Goal: Information Seeking & Learning: Learn about a topic

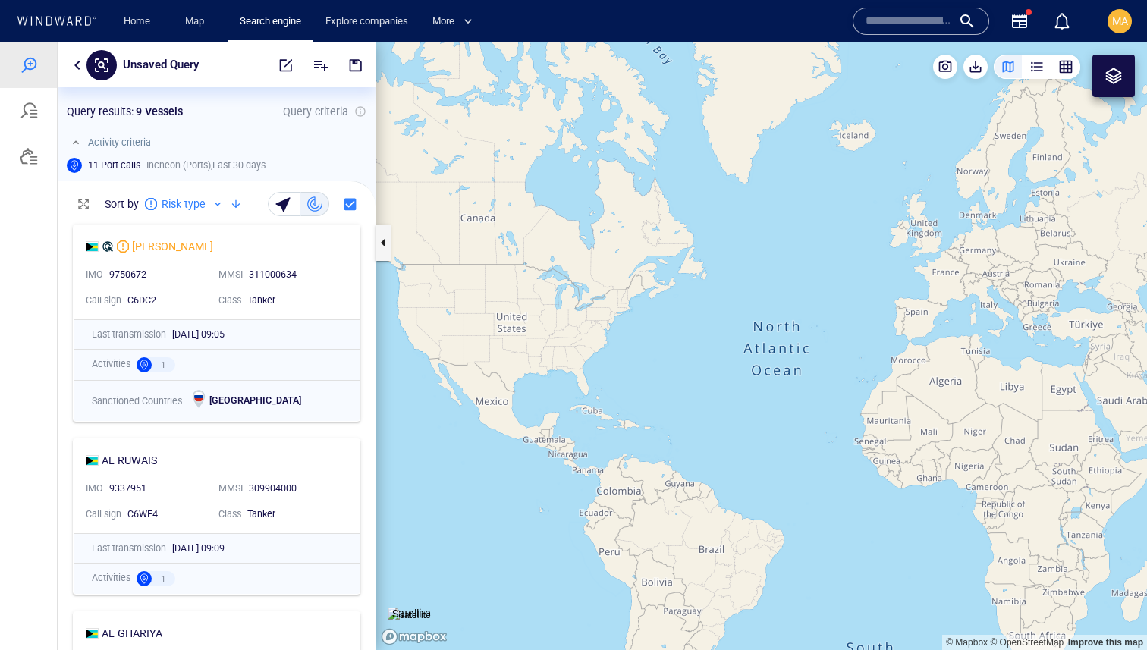
scroll to position [433, 318]
click at [76, 69] on button "button" at bounding box center [77, 65] width 18 height 18
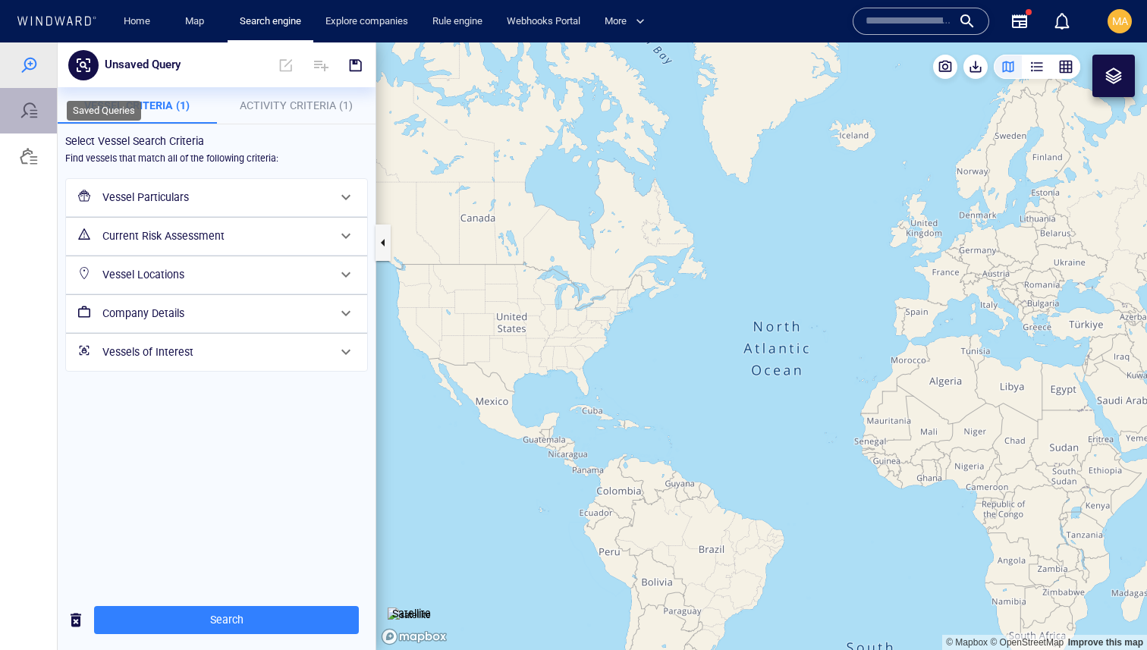
click at [39, 118] on div at bounding box center [28, 111] width 57 height 46
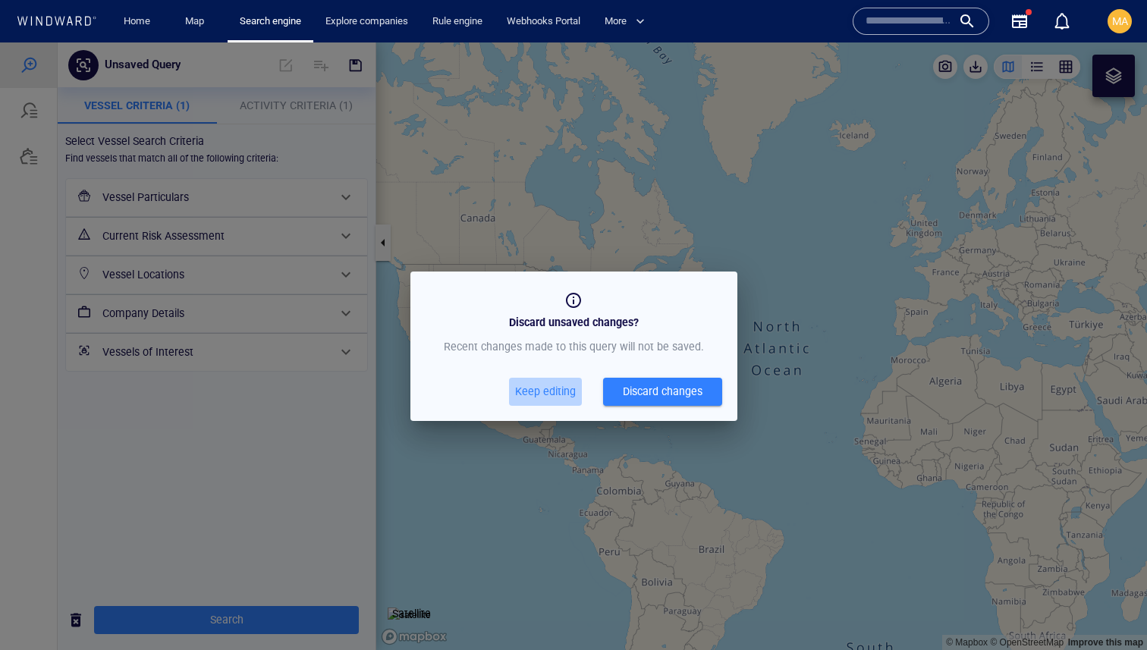
click at [560, 394] on span "Keep editing" at bounding box center [545, 391] width 61 height 19
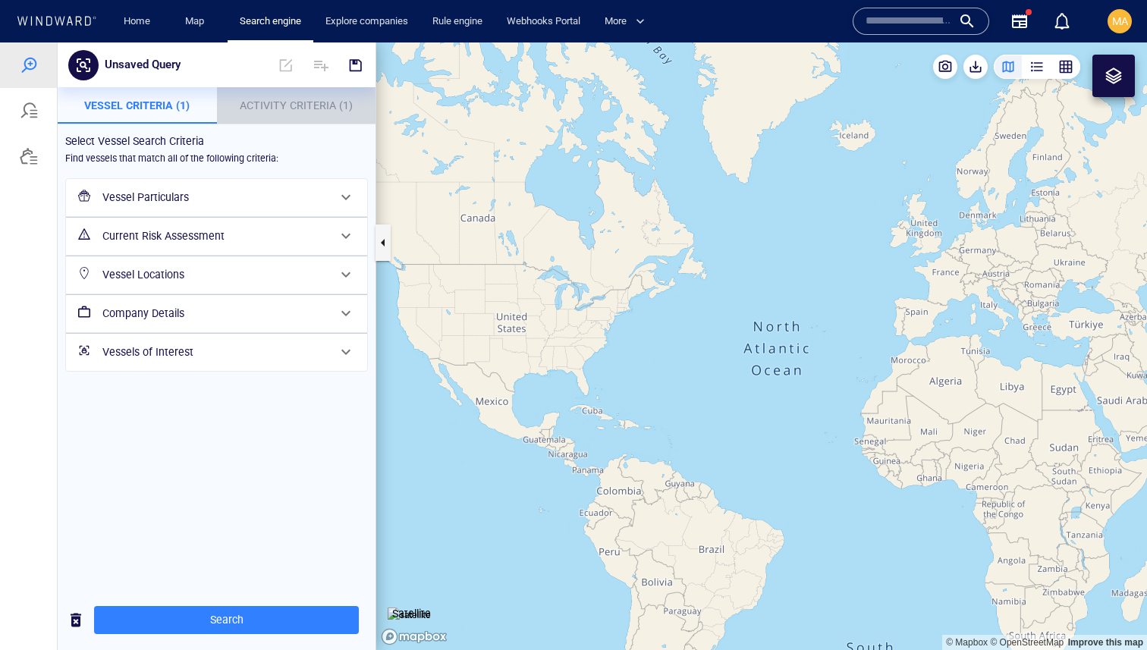
click at [269, 113] on p "Activity Criteria (1)" at bounding box center [296, 105] width 141 height 18
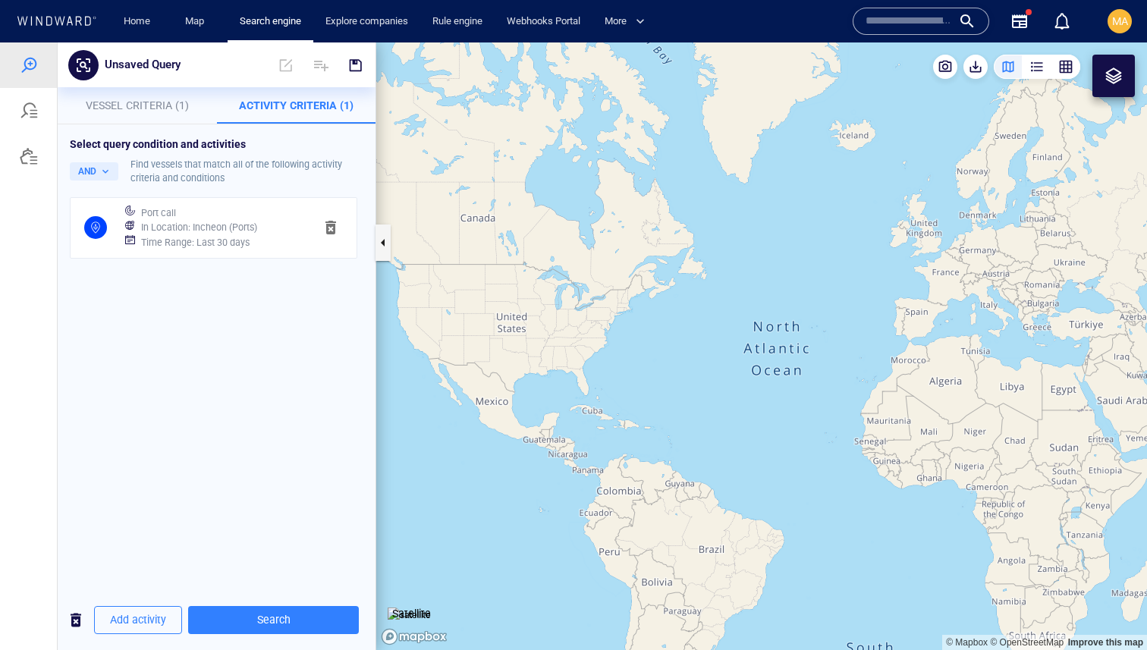
click at [335, 234] on span "button" at bounding box center [331, 227] width 18 height 18
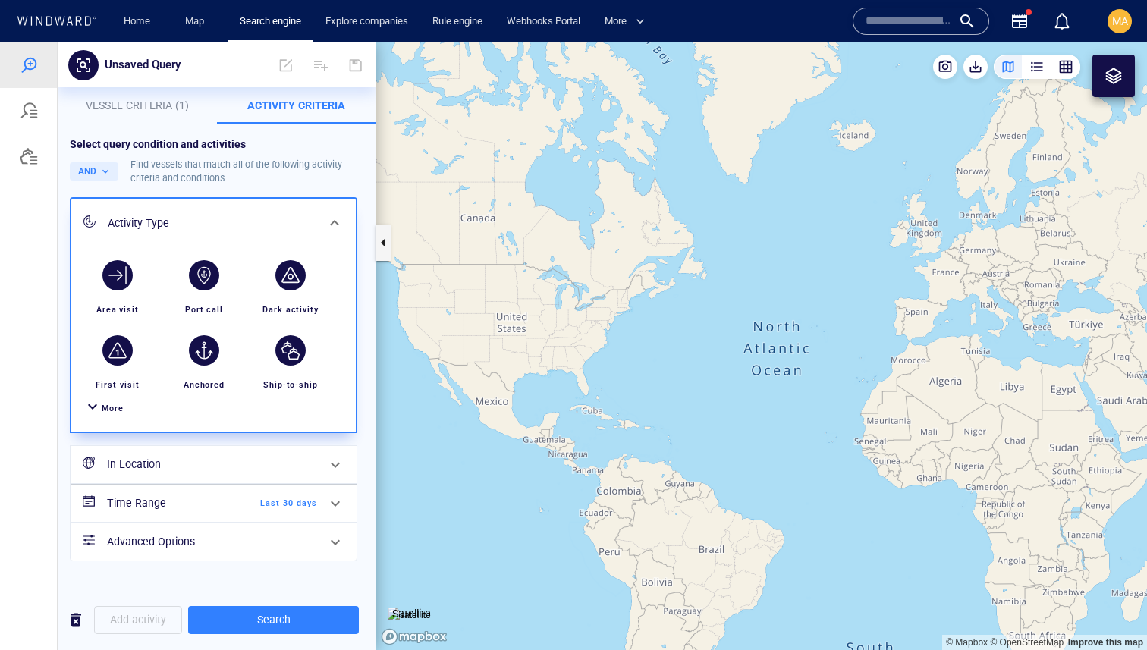
click at [164, 105] on span "Vessel Criteria (1)" at bounding box center [137, 105] width 103 height 12
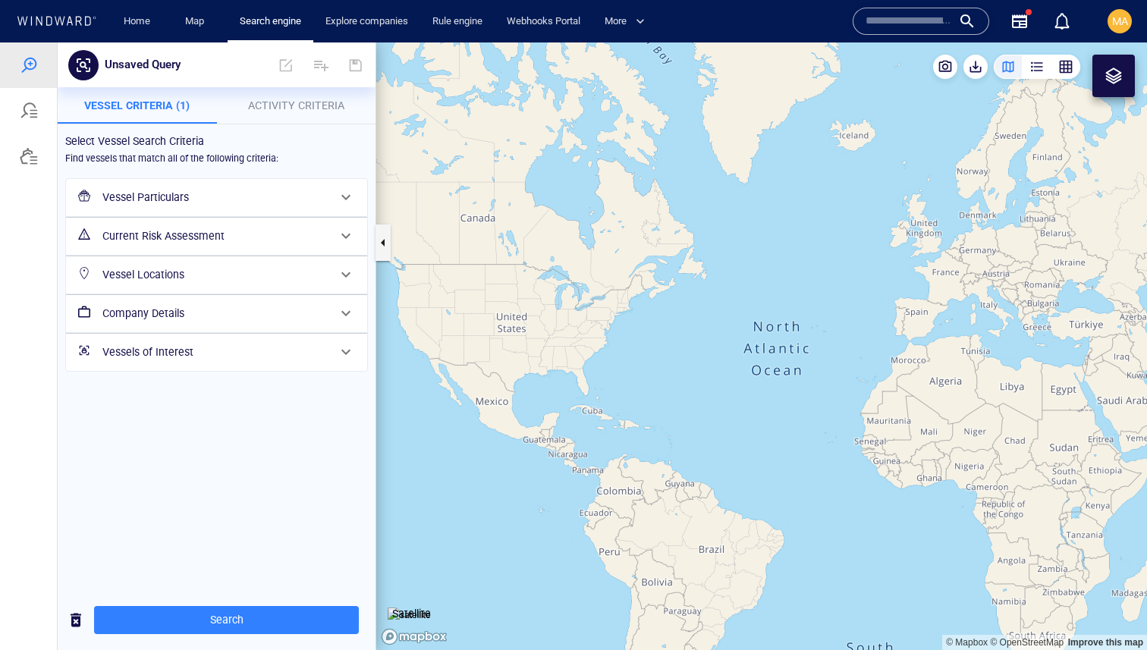
click at [244, 188] on h6 "Vessel Particulars" at bounding box center [214, 197] width 225 height 19
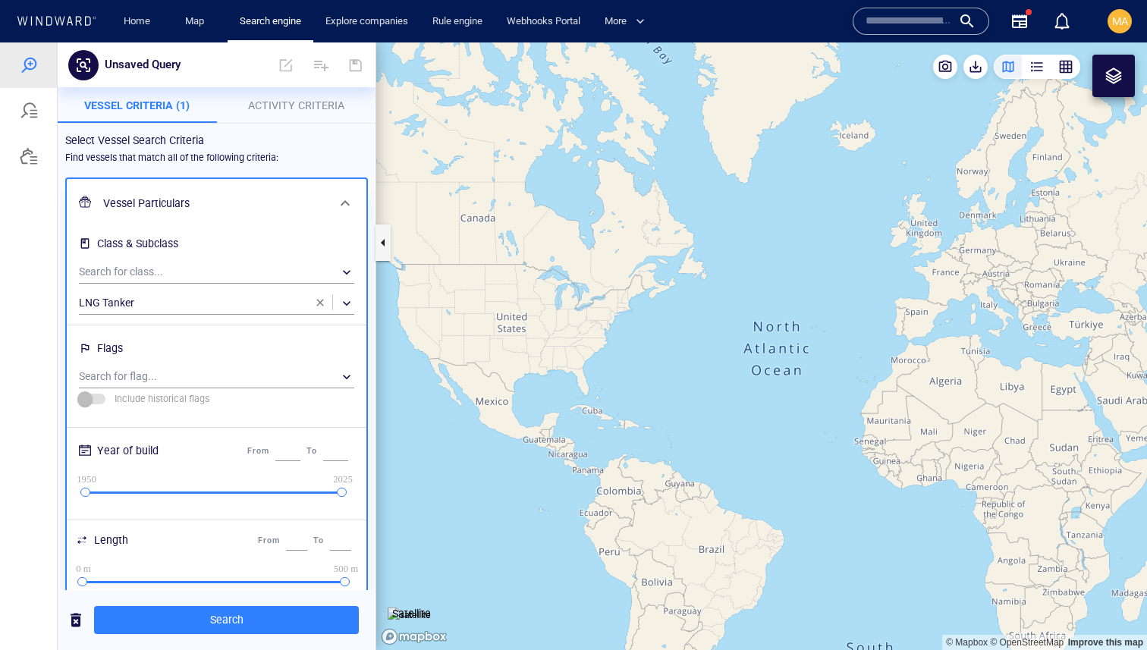
click at [322, 302] on span "button" at bounding box center [320, 303] width 12 height 12
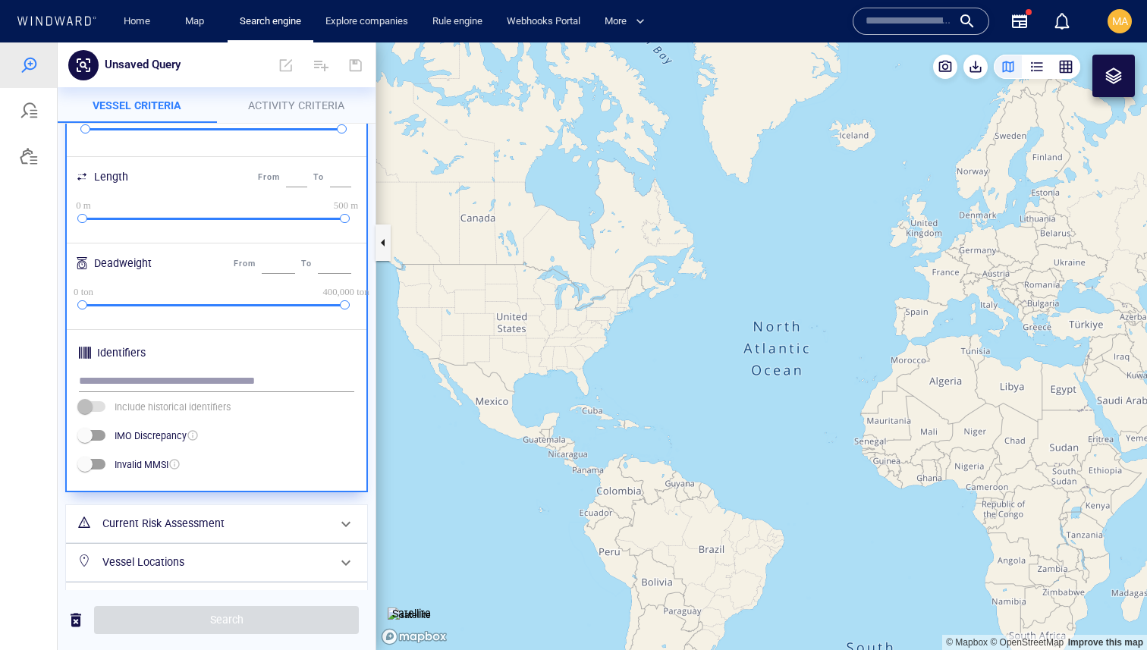
scroll to position [417, 0]
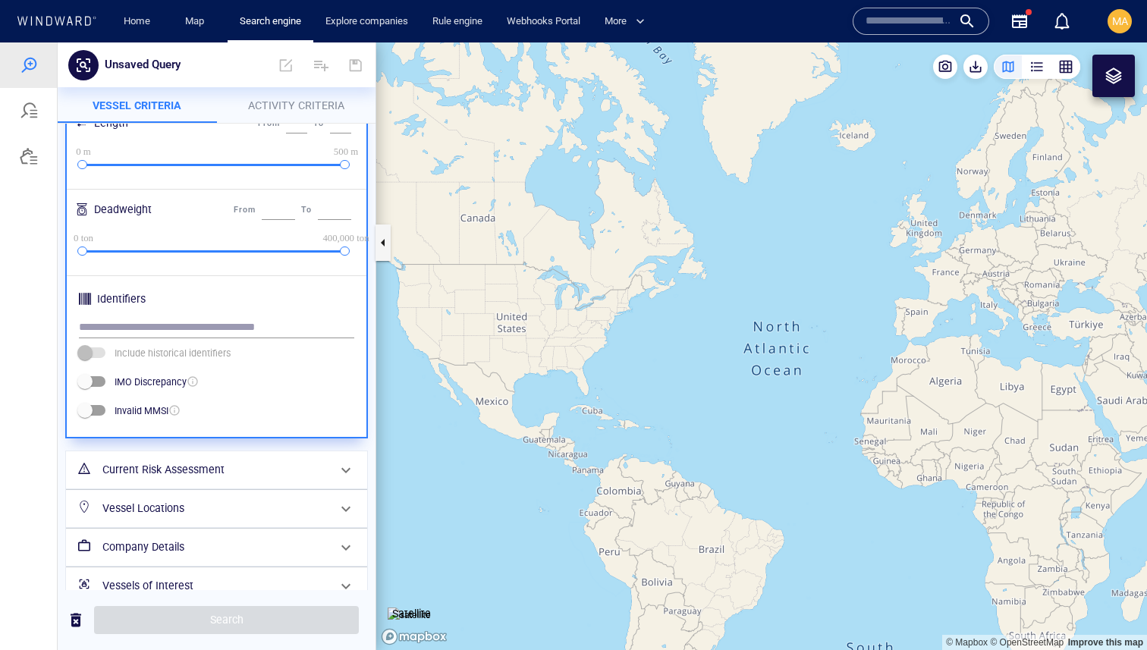
click at [230, 432] on div "Vessel Locations" at bounding box center [214, 508] width 237 height 31
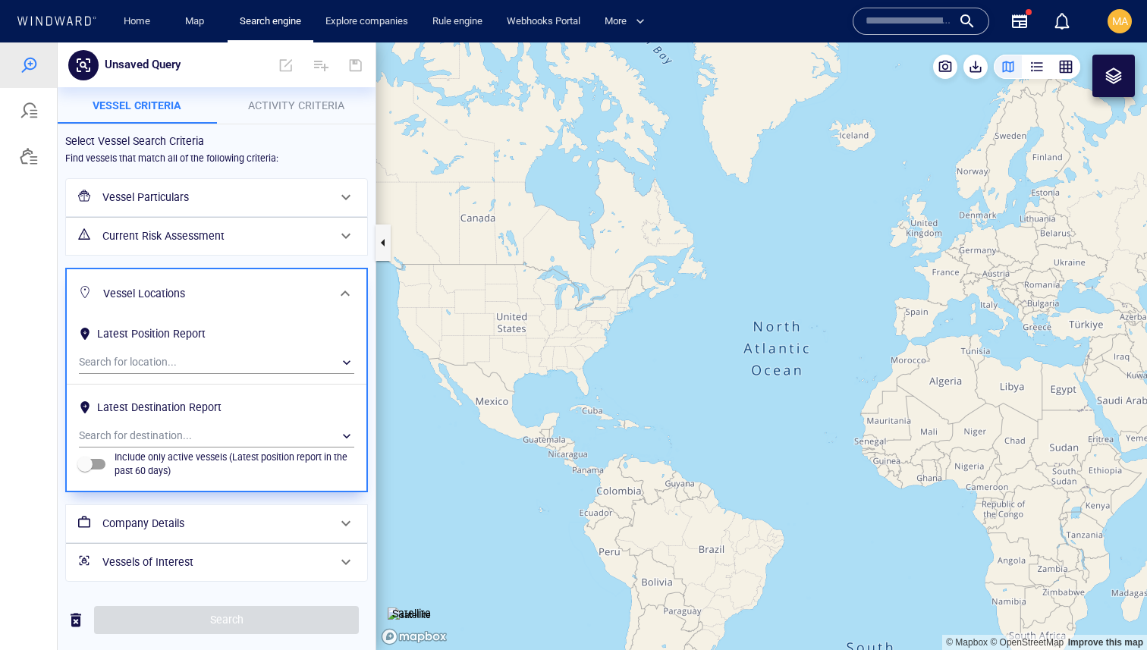
scroll to position [0, 0]
click at [212, 432] on div "​" at bounding box center [216, 436] width 275 height 23
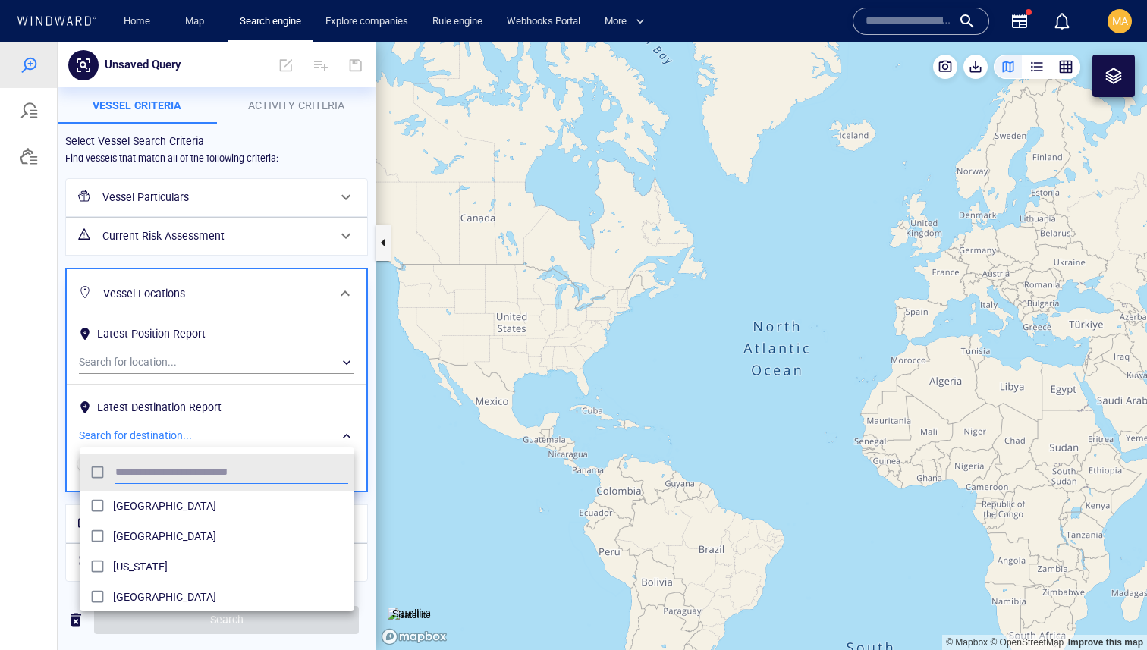
scroll to position [151, 275]
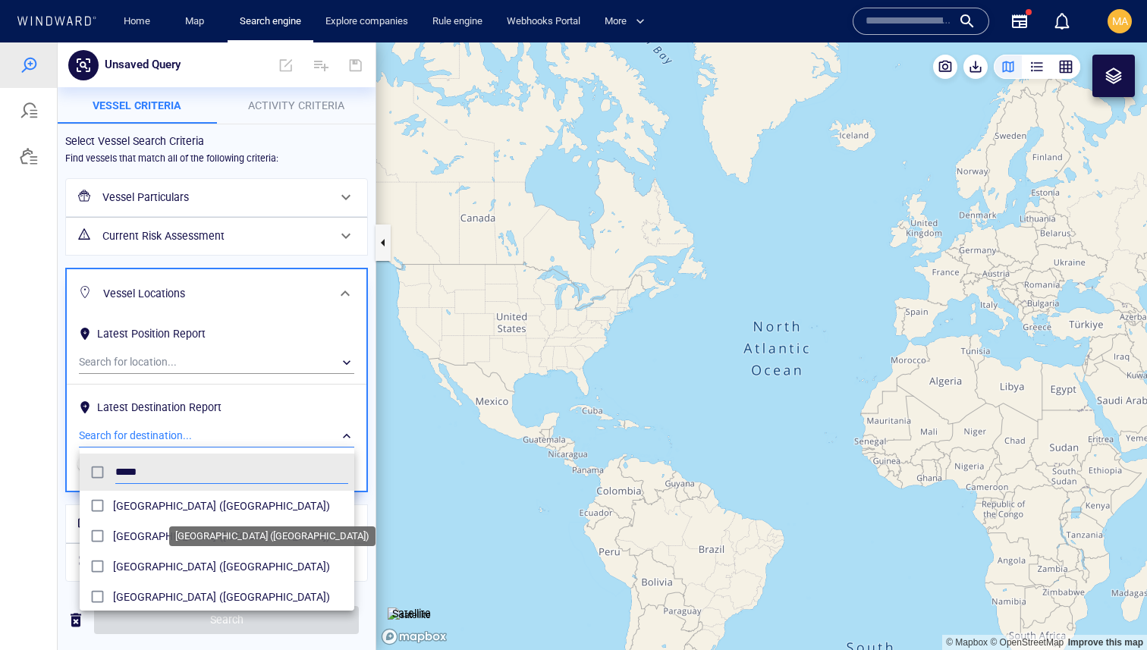
click at [116, 432] on span "La Have Harbor (Canada)" at bounding box center [230, 506] width 235 height 18
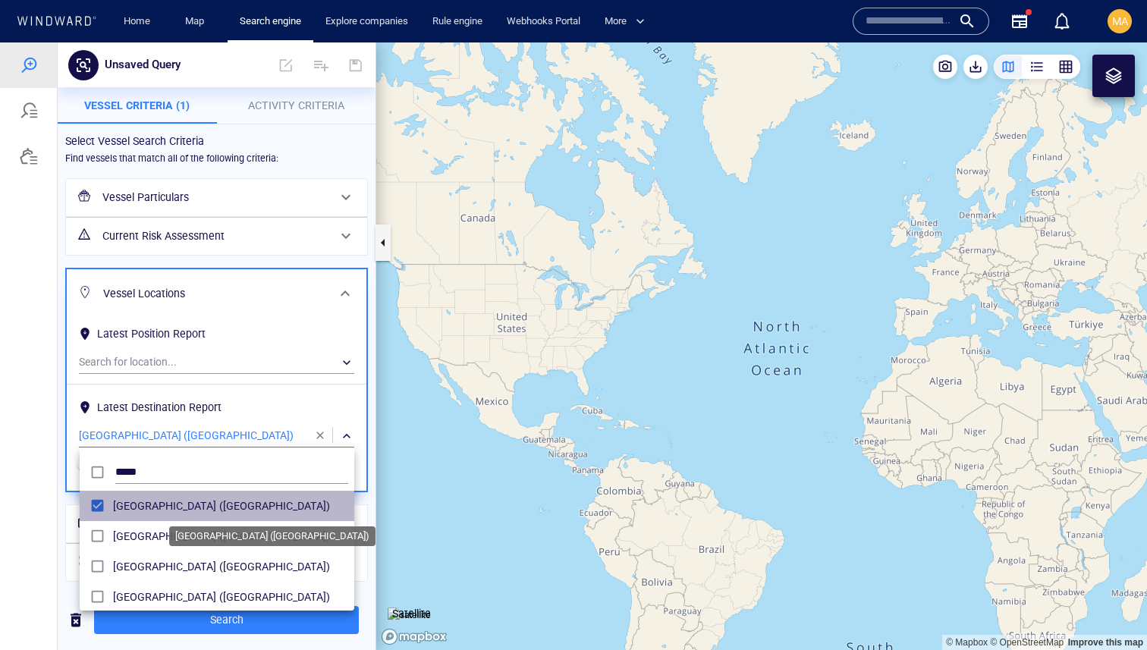
click at [116, 432] on span "La Have Harbor (Canada)" at bounding box center [230, 506] width 235 height 18
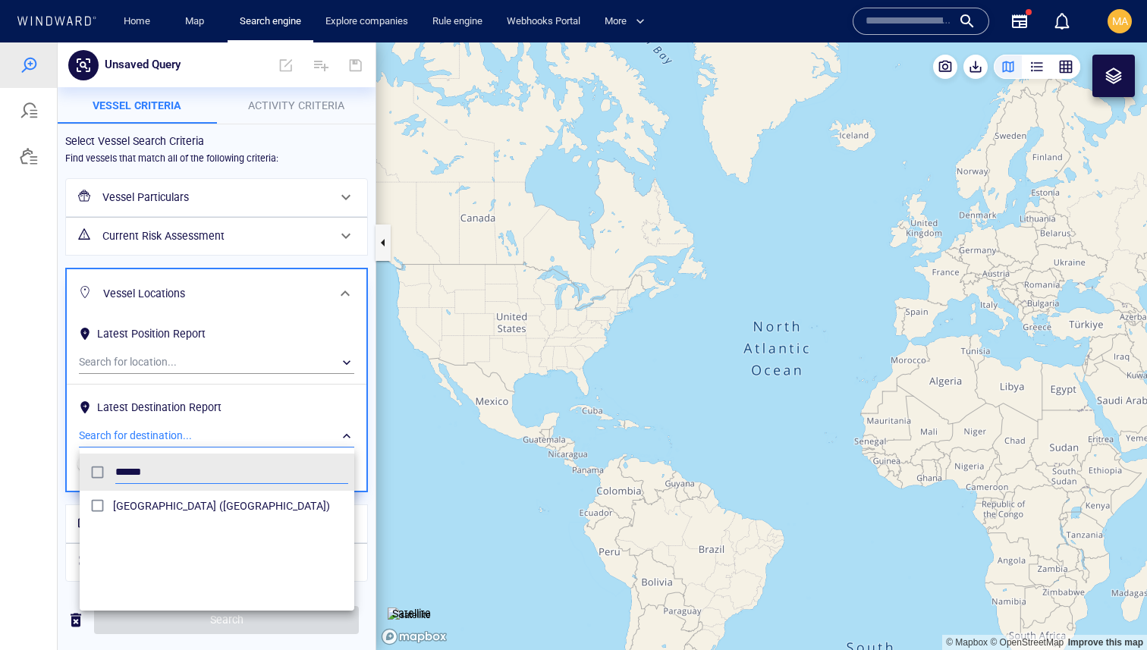
type input "******"
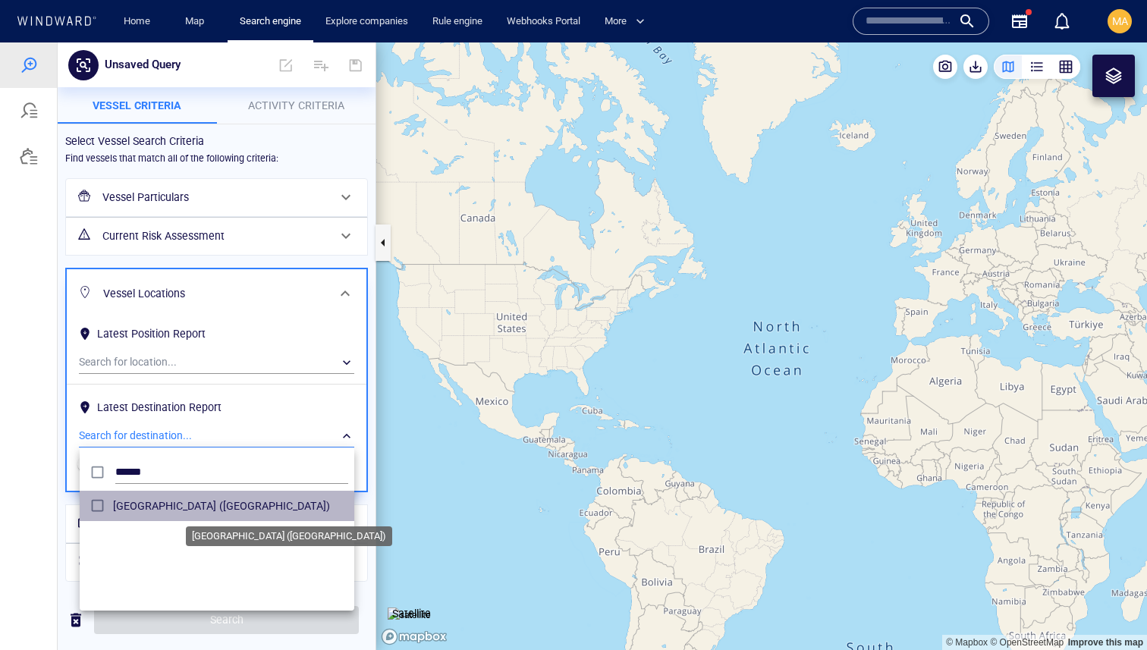
click at [159, 432] on span "Le Havre (France)" at bounding box center [230, 506] width 235 height 18
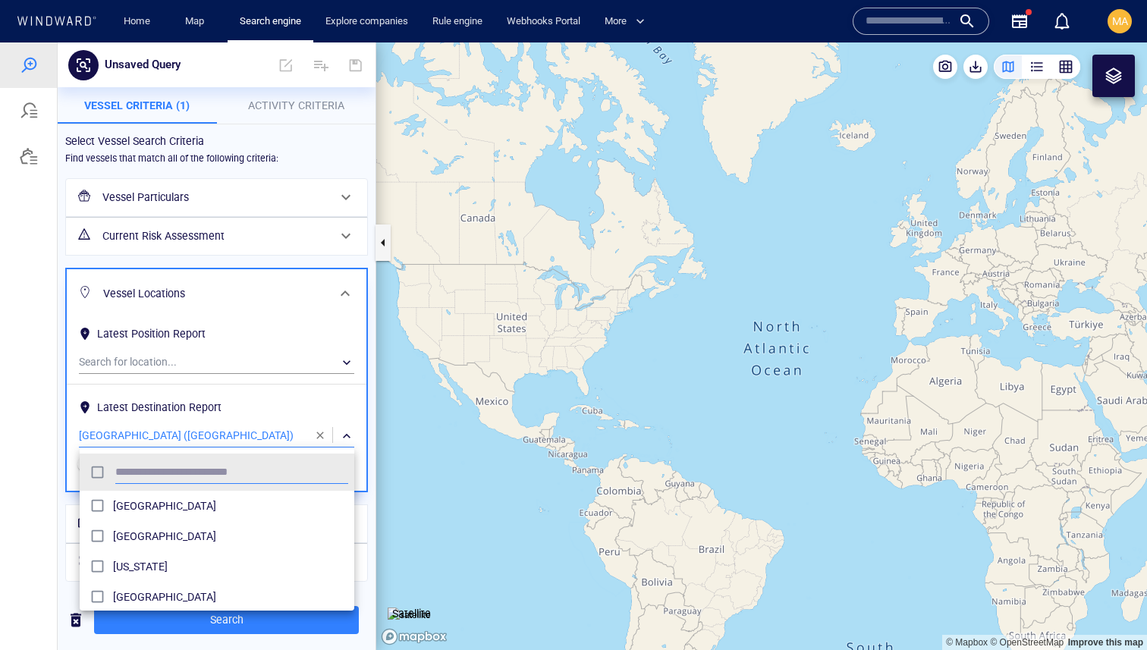
click at [55, 359] on div at bounding box center [573, 346] width 1147 height 608
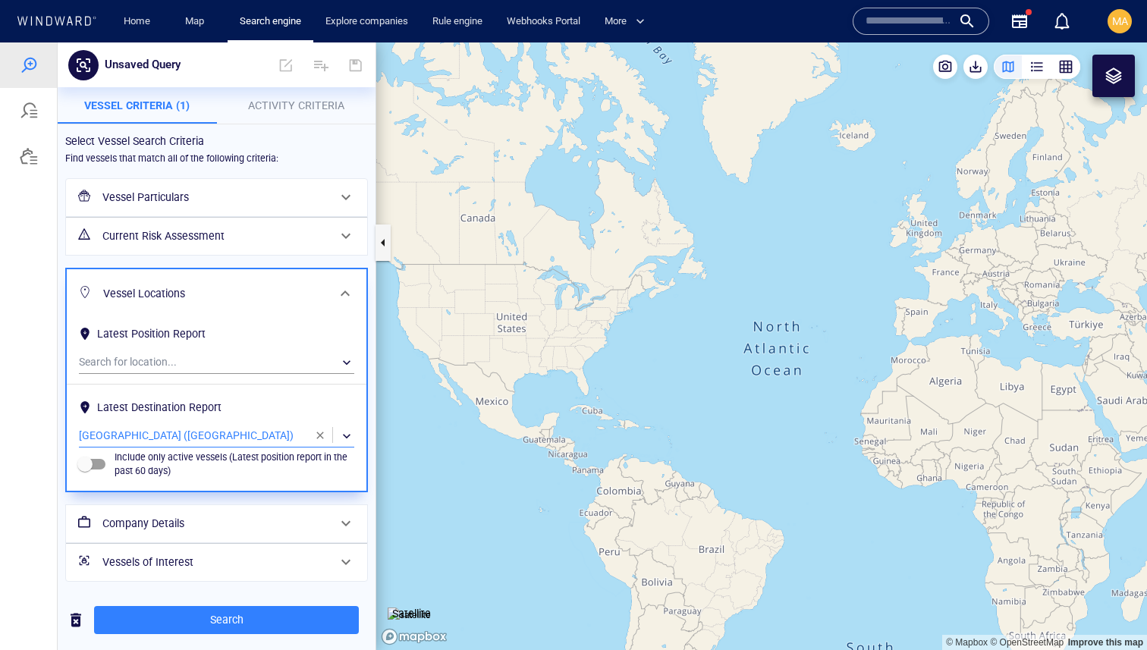
click at [212, 206] on h6 "Vessel Particulars" at bounding box center [214, 197] width 225 height 19
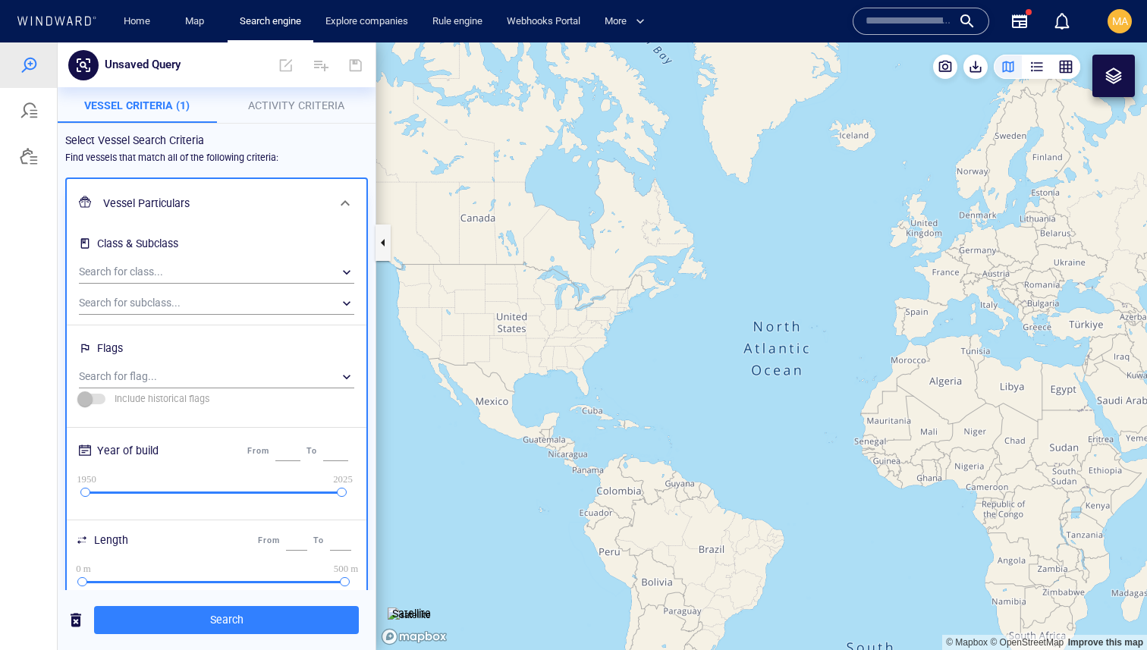
click at [199, 205] on h6 "Vessel Particulars" at bounding box center [215, 203] width 224 height 19
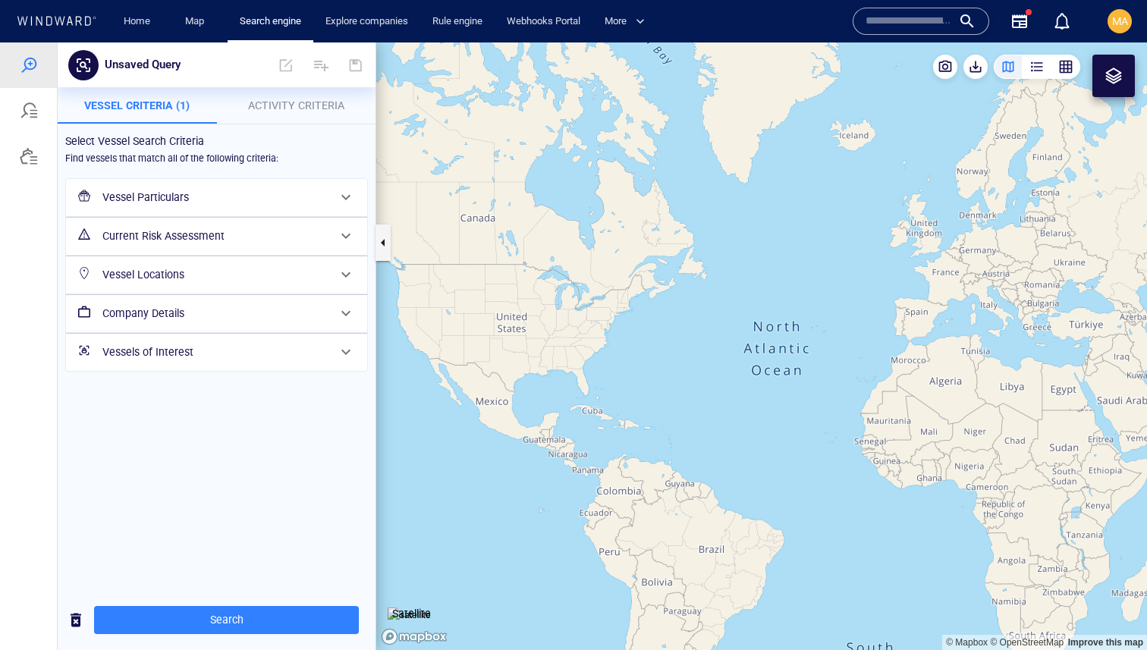
click at [209, 227] on h6 "Current Risk Assessment" at bounding box center [214, 236] width 225 height 19
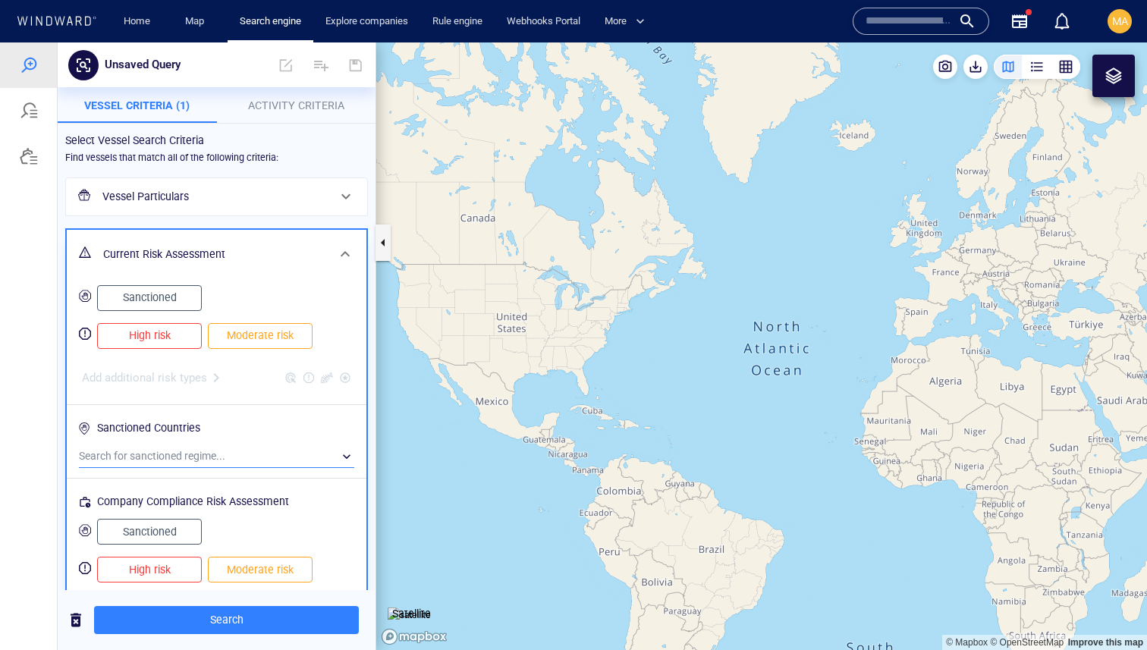
click at [171, 432] on div "​" at bounding box center [216, 456] width 275 height 23
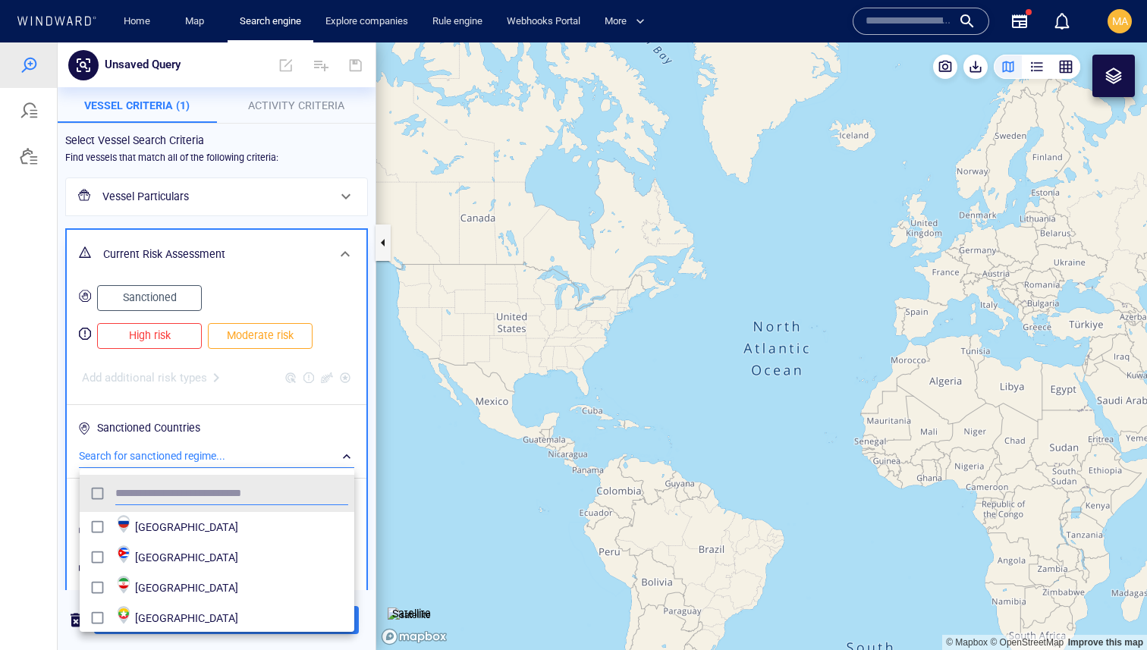
scroll to position [151, 275]
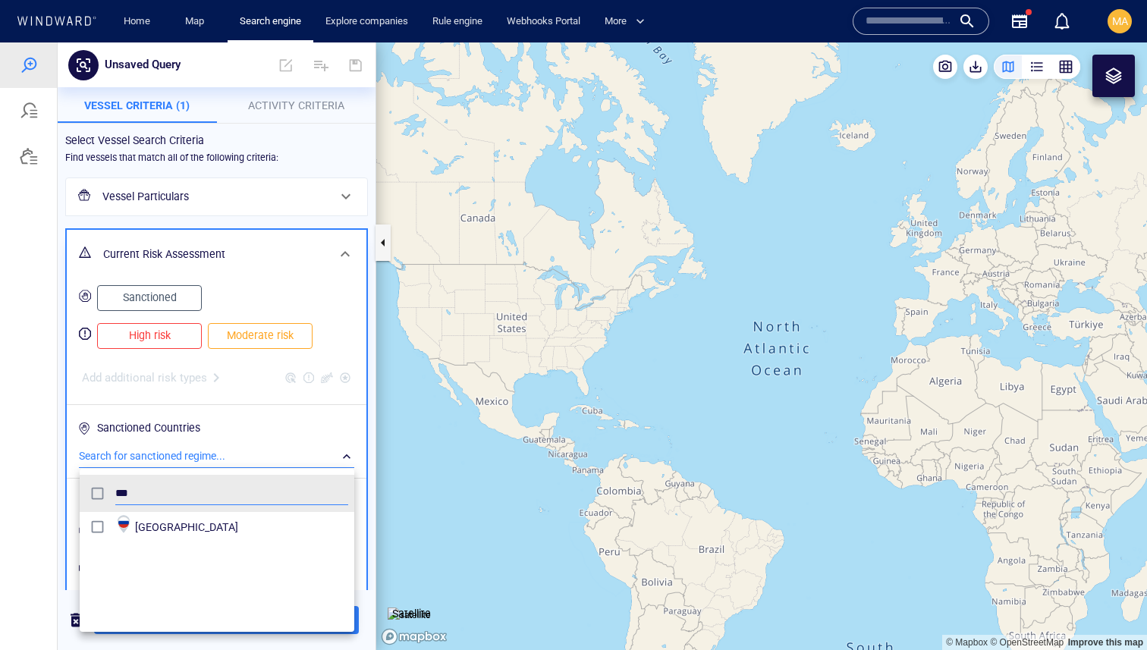
type input "***"
click at [161, 432] on div "[GEOGRAPHIC_DATA]" at bounding box center [241, 527] width 213 height 24
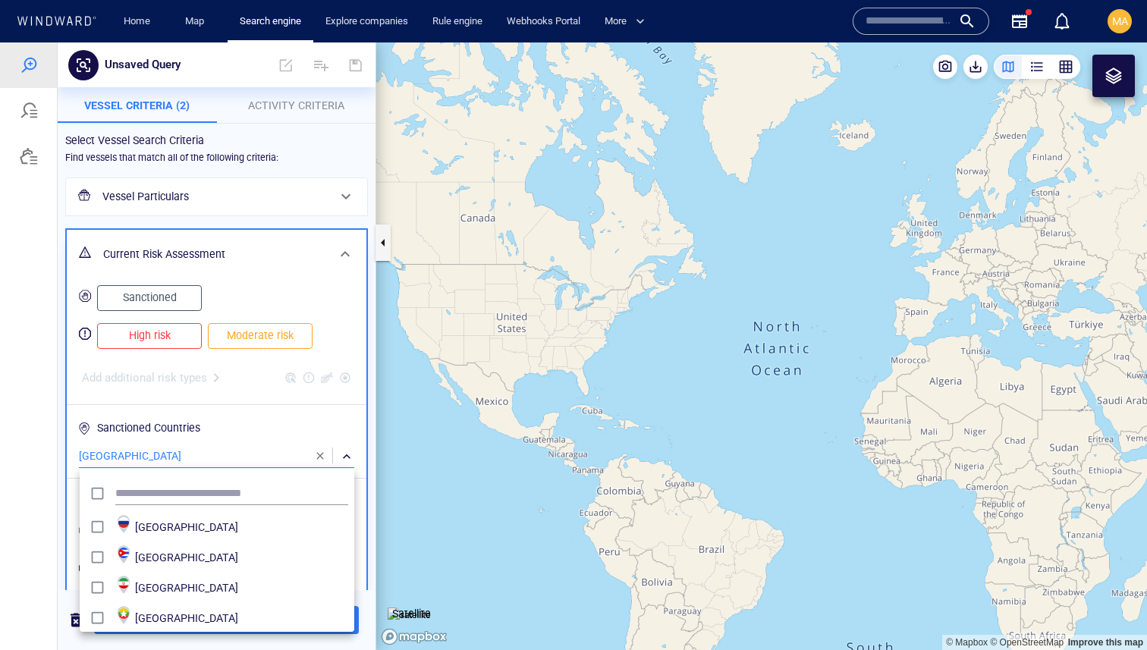
click at [71, 393] on div at bounding box center [573, 346] width 1147 height 608
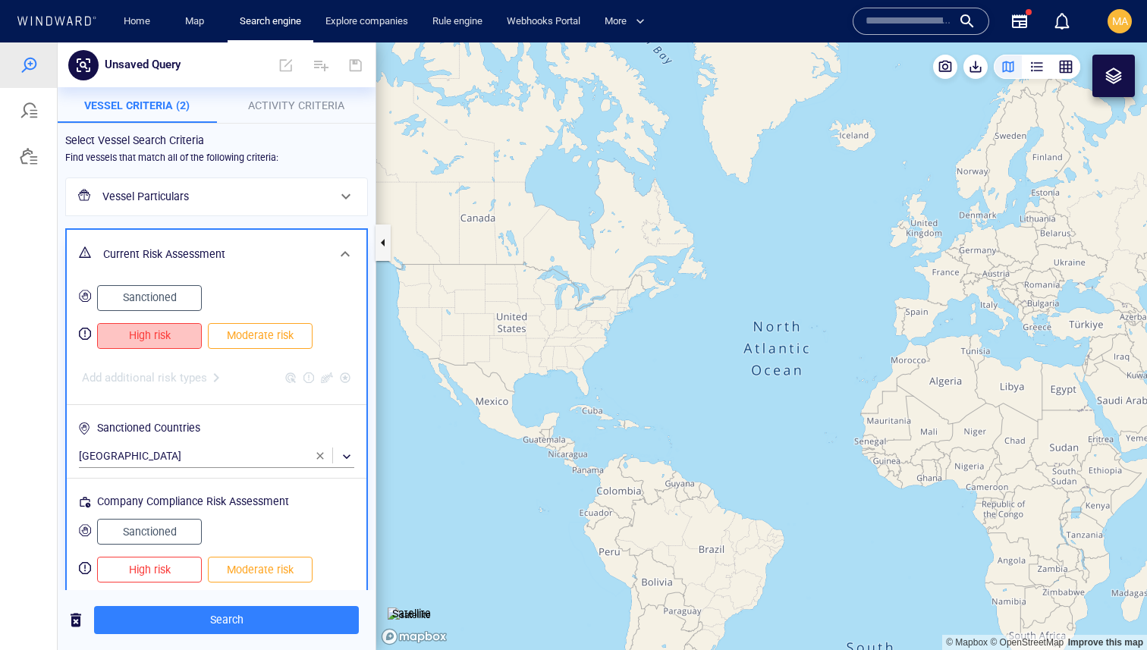
click at [162, 335] on span "High risk" at bounding box center [149, 335] width 73 height 19
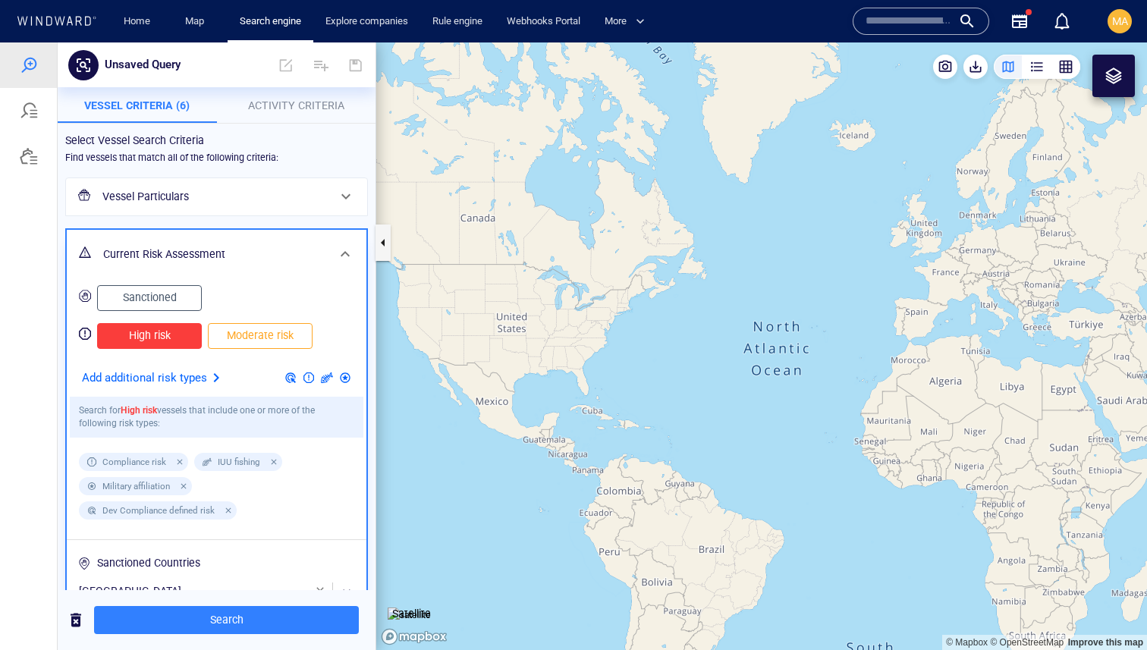
click at [229, 340] on span "Moderate risk" at bounding box center [260, 335] width 73 height 19
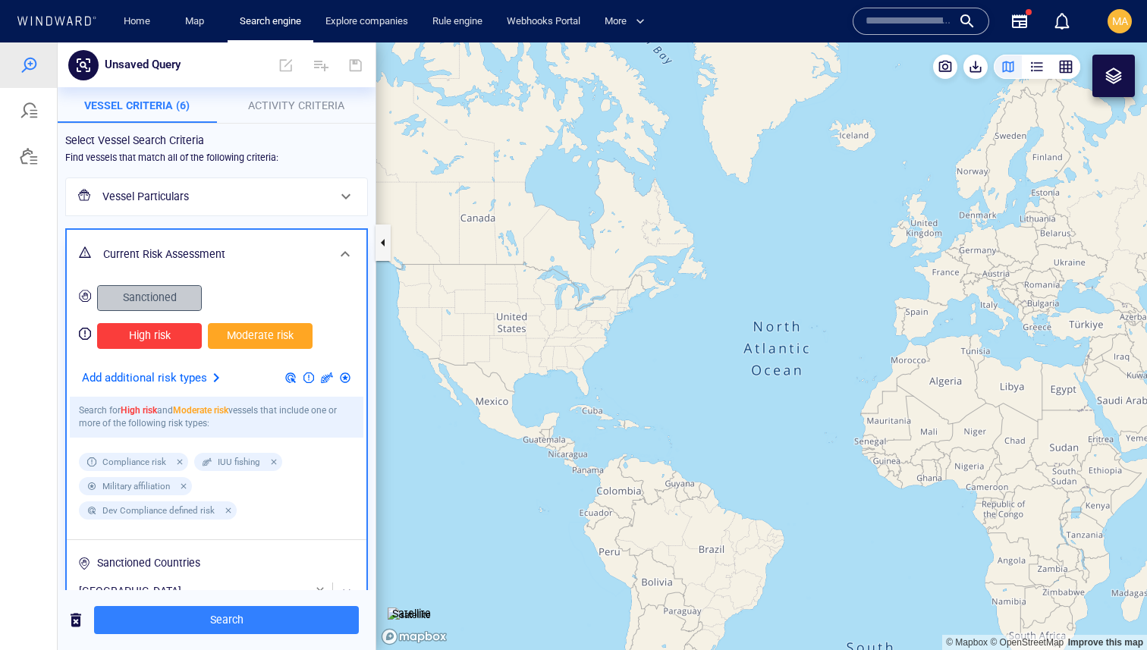
click at [152, 285] on button "Sanctioned" at bounding box center [149, 298] width 105 height 26
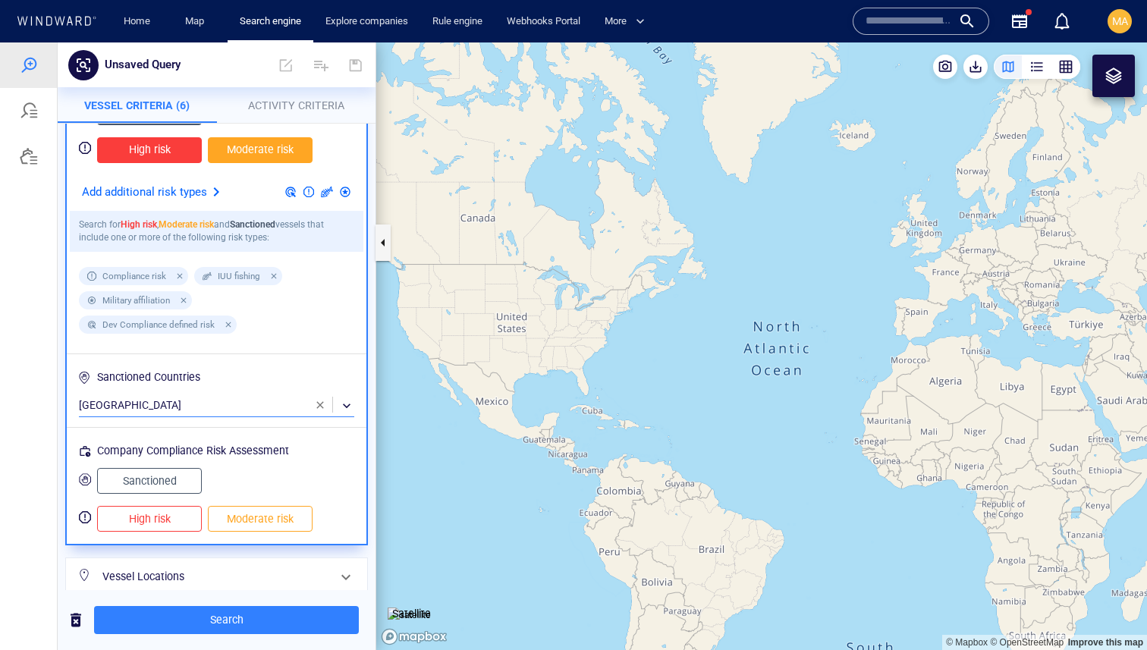
scroll to position [143, 0]
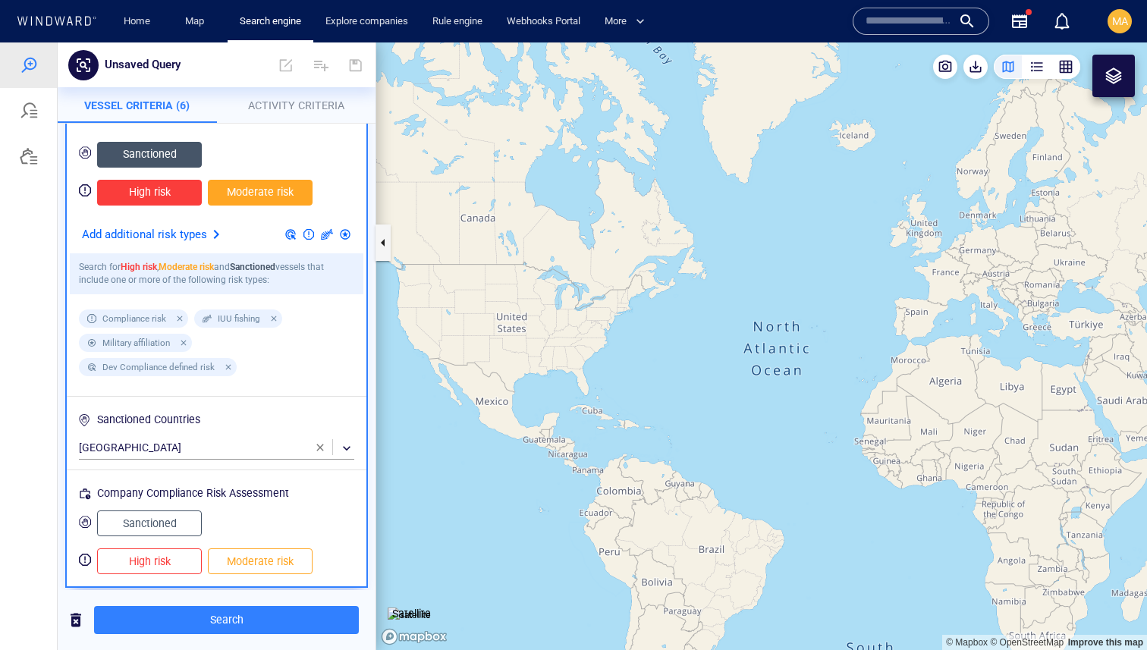
click at [199, 231] on p "Add additional risk types" at bounding box center [144, 235] width 125 height 20
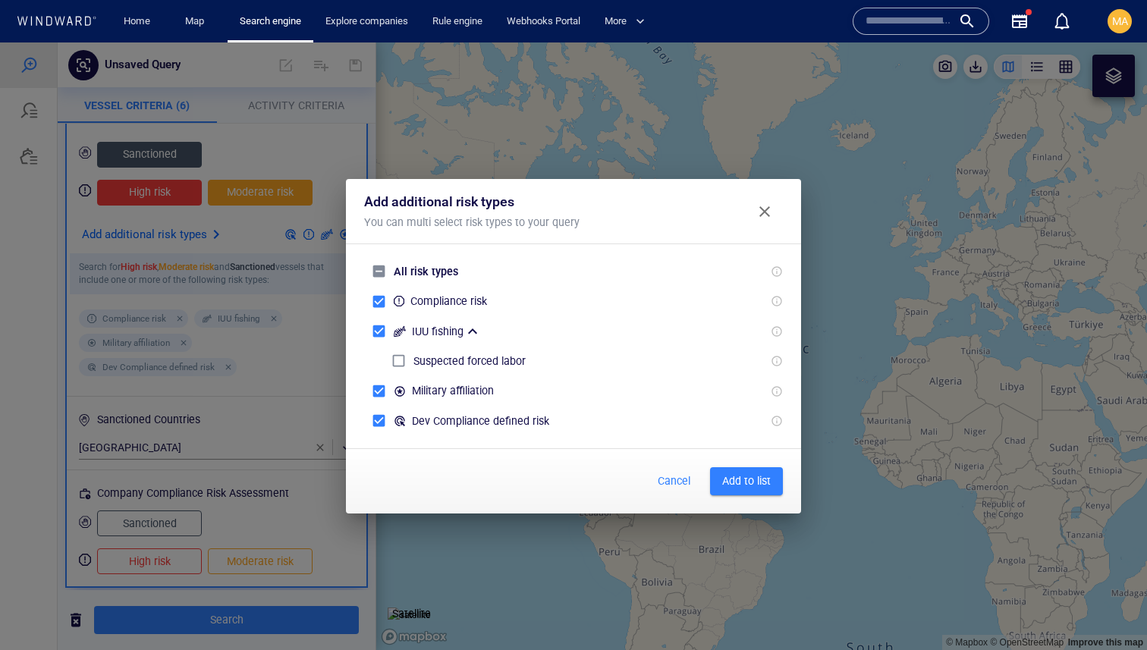
click at [679, 432] on span "Cancel" at bounding box center [673, 481] width 36 height 19
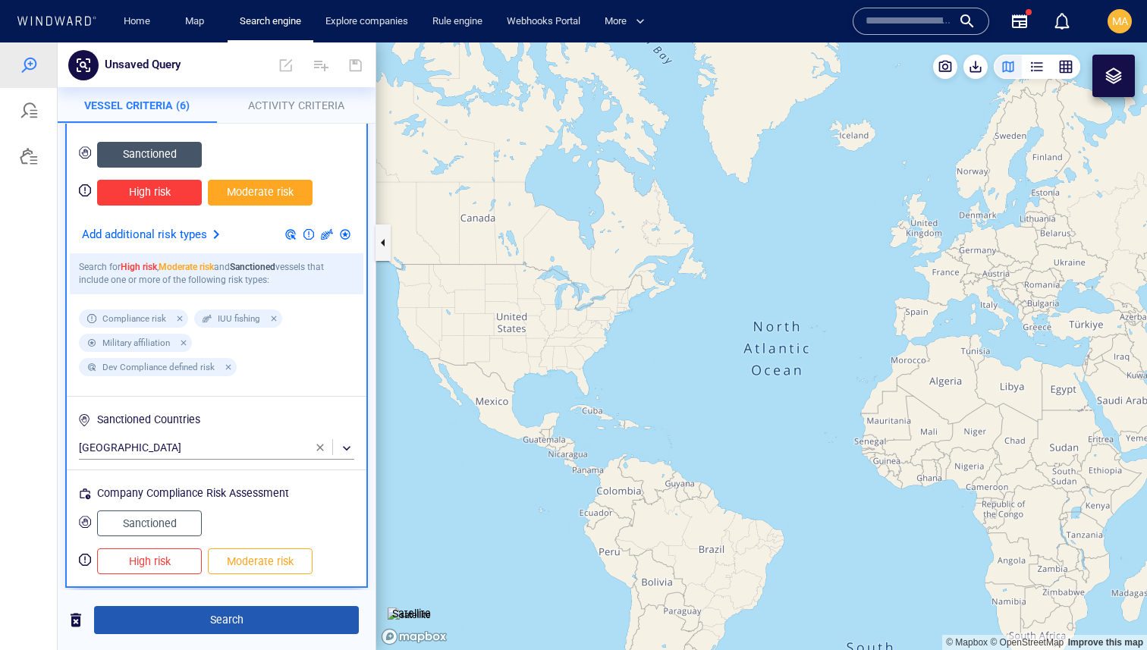
click at [246, 432] on span "Search" at bounding box center [226, 620] width 240 height 19
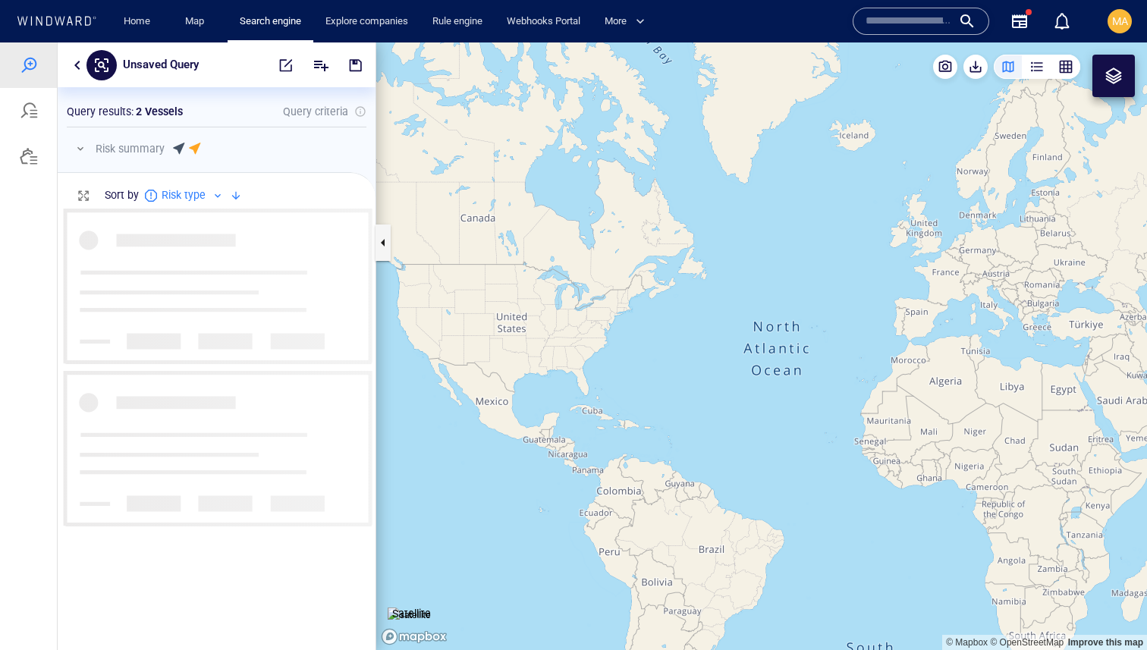
scroll to position [442, 318]
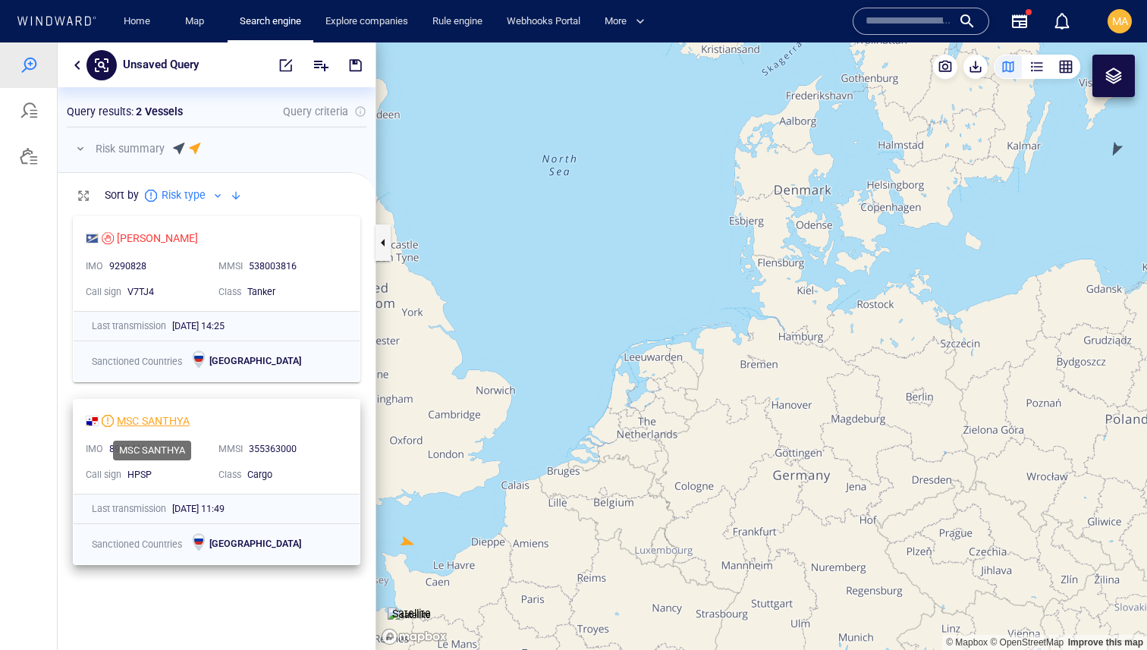
click at [157, 424] on div "MSC SANTHYA" at bounding box center [153, 421] width 73 height 18
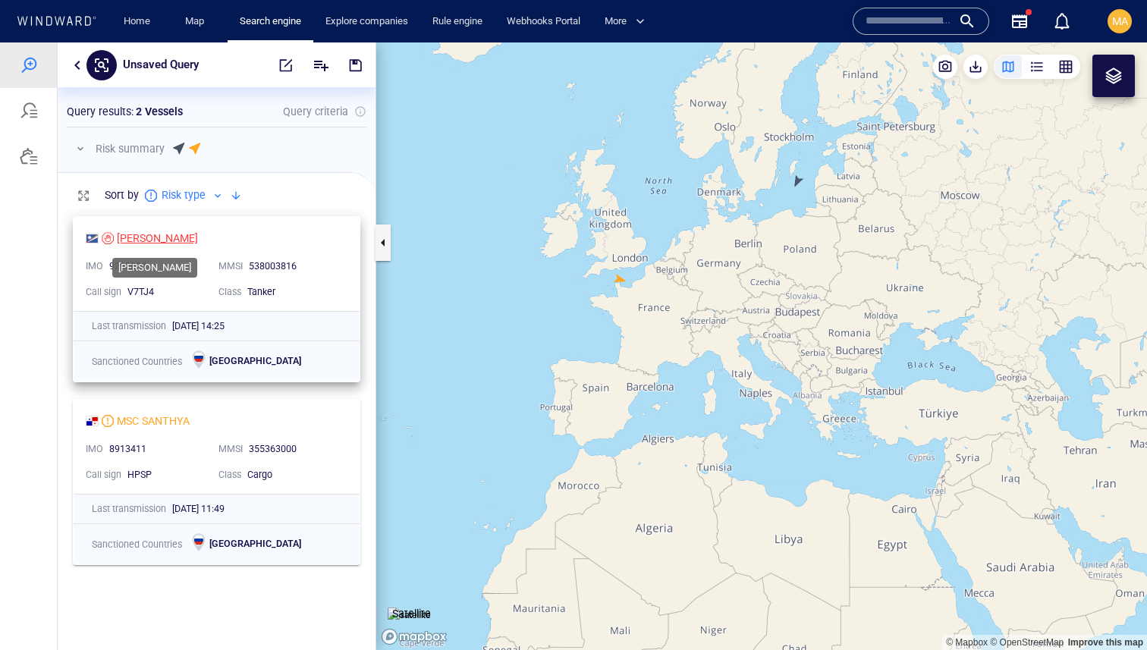
click at [146, 237] on div "BYRON" at bounding box center [157, 238] width 81 height 18
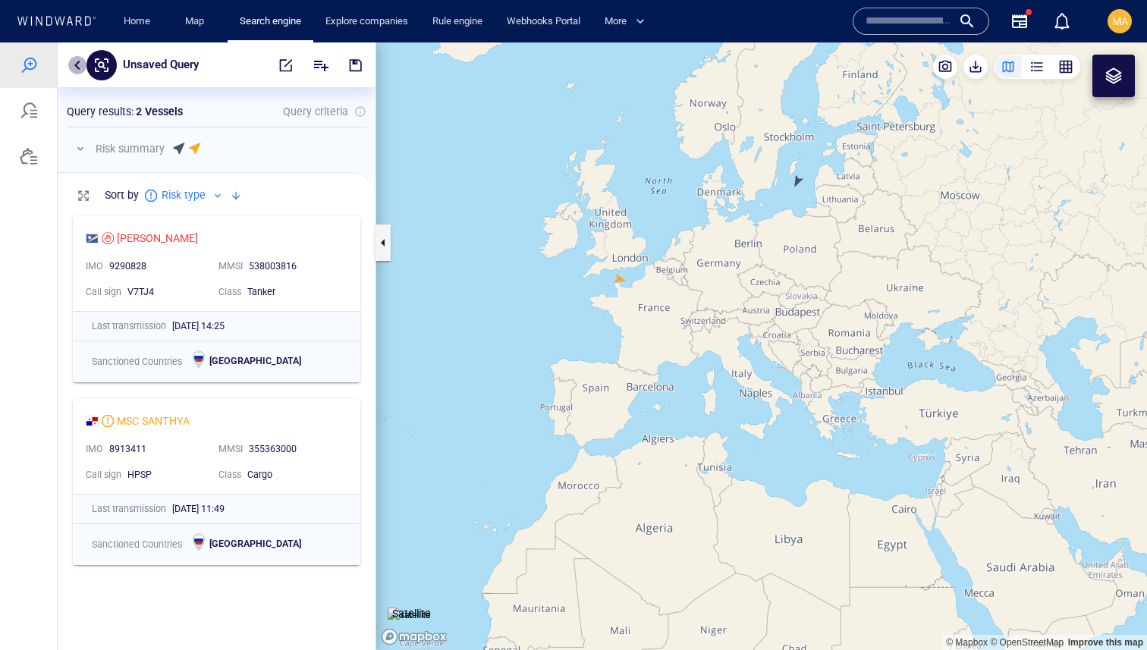
click at [82, 70] on button "button" at bounding box center [77, 65] width 18 height 18
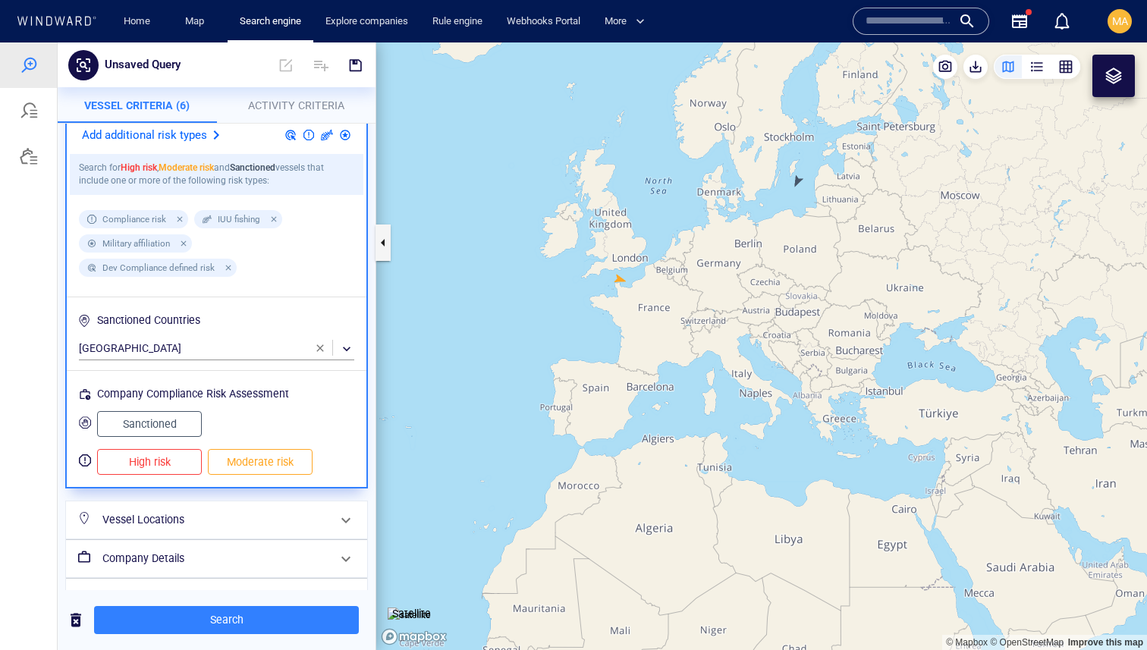
scroll to position [278, 0]
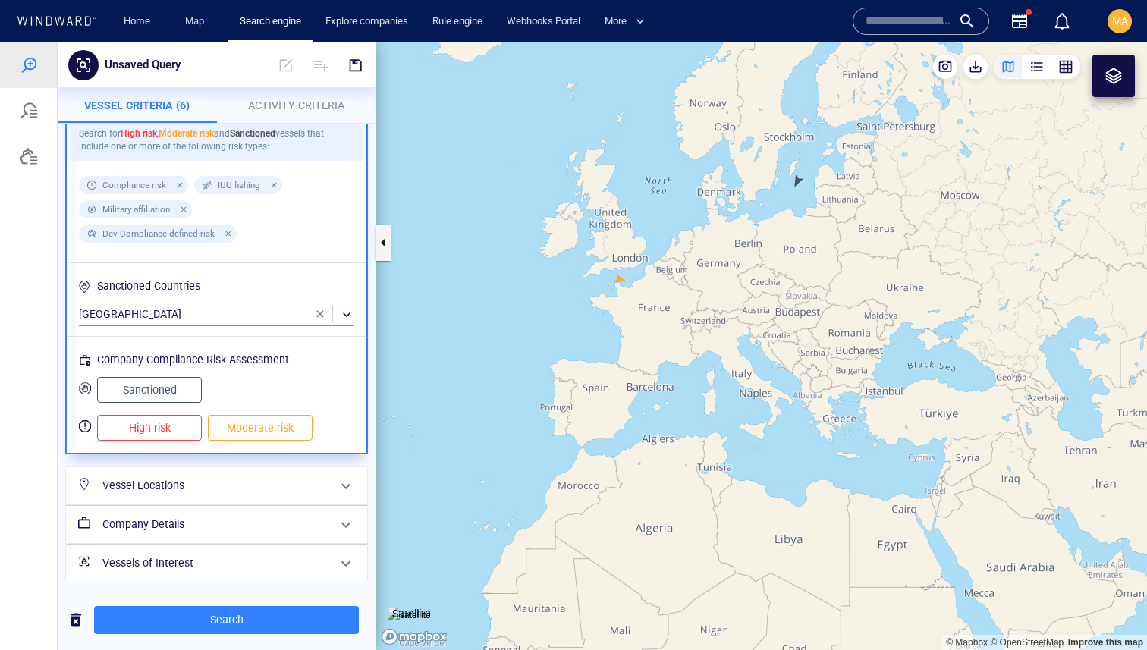
click at [234, 432] on h6 "Vessels of Interest" at bounding box center [214, 563] width 225 height 19
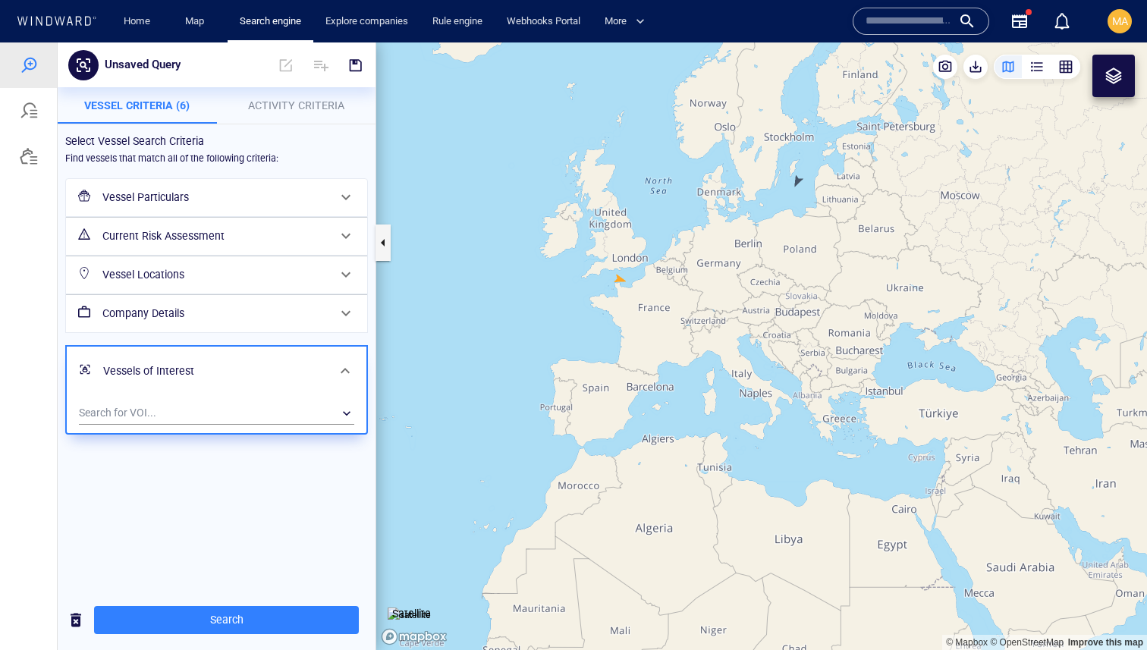
scroll to position [0, 0]
click at [224, 416] on div "​" at bounding box center [216, 413] width 275 height 23
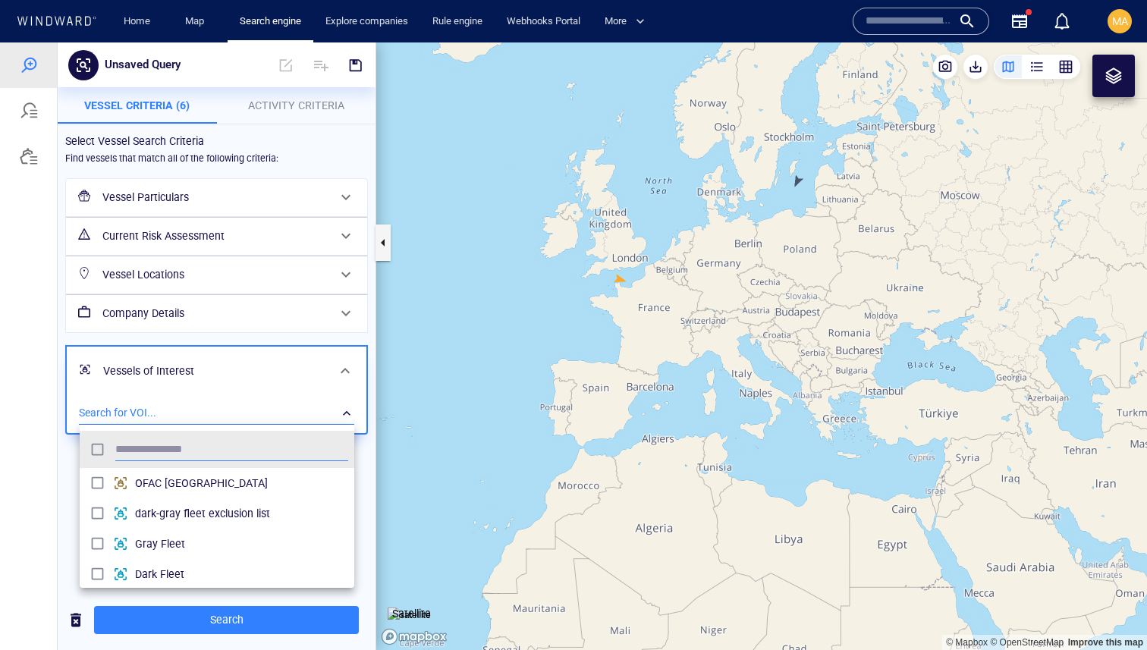
scroll to position [151, 275]
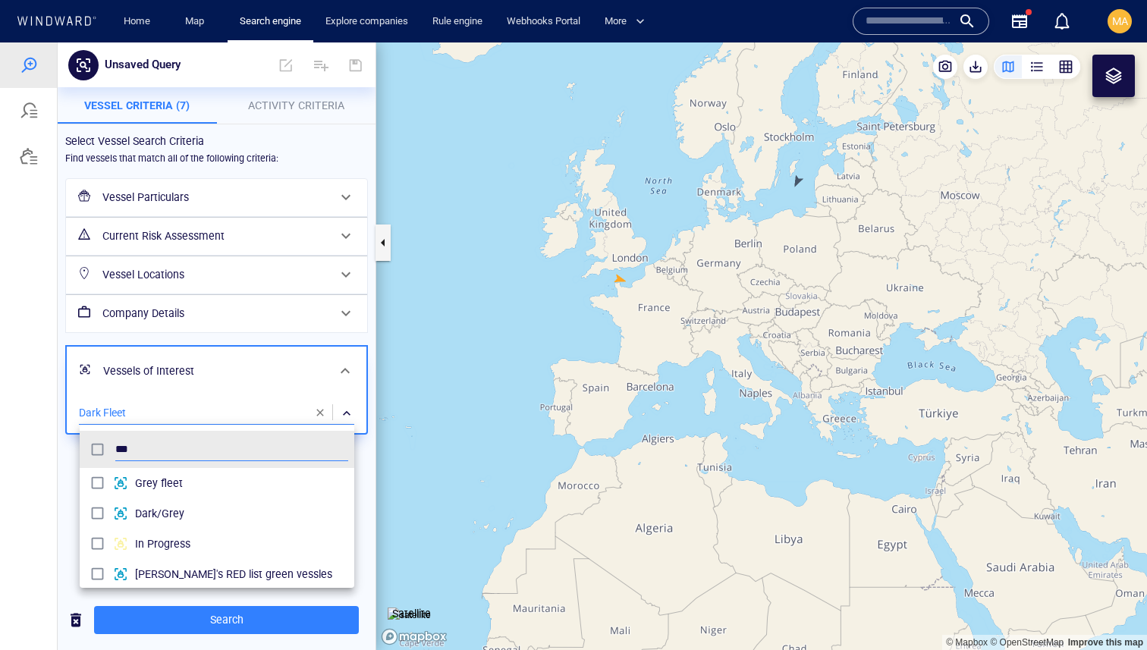
type input "***"
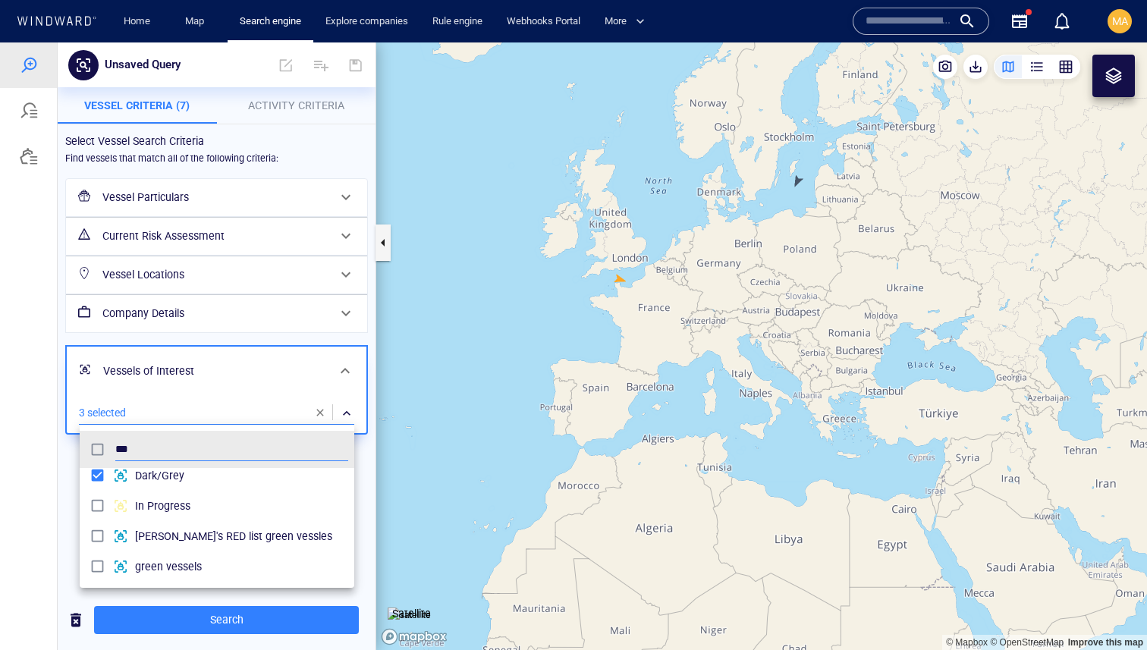
click at [58, 432] on div at bounding box center [573, 346] width 1147 height 608
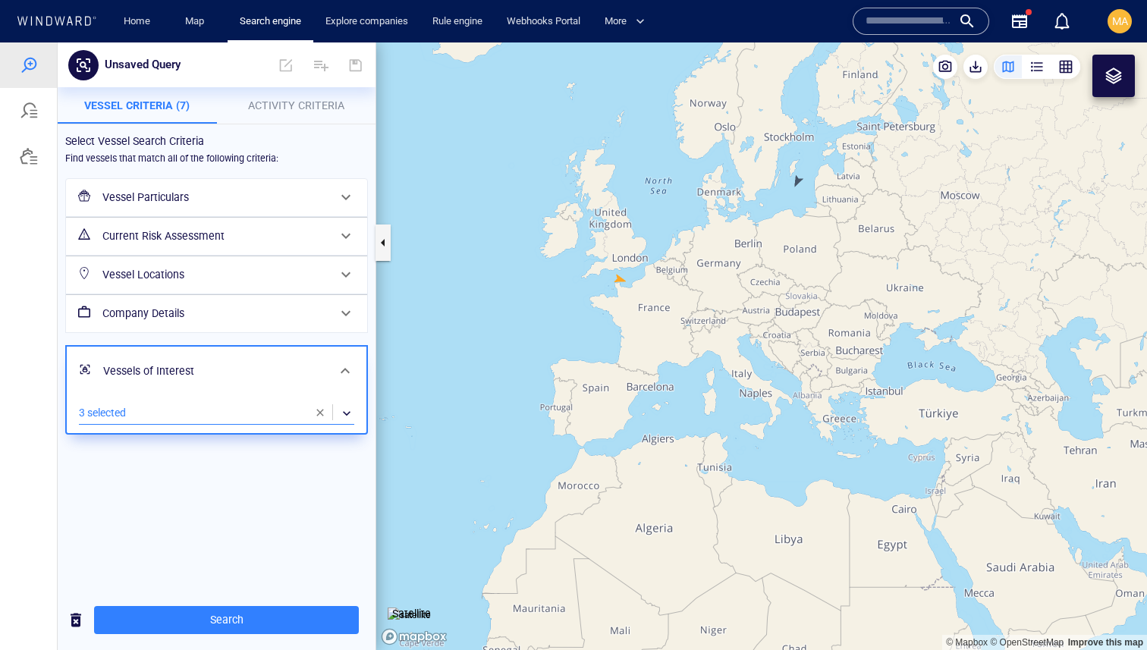
click at [216, 196] on h6 "Vessel Particulars" at bounding box center [214, 197] width 225 height 19
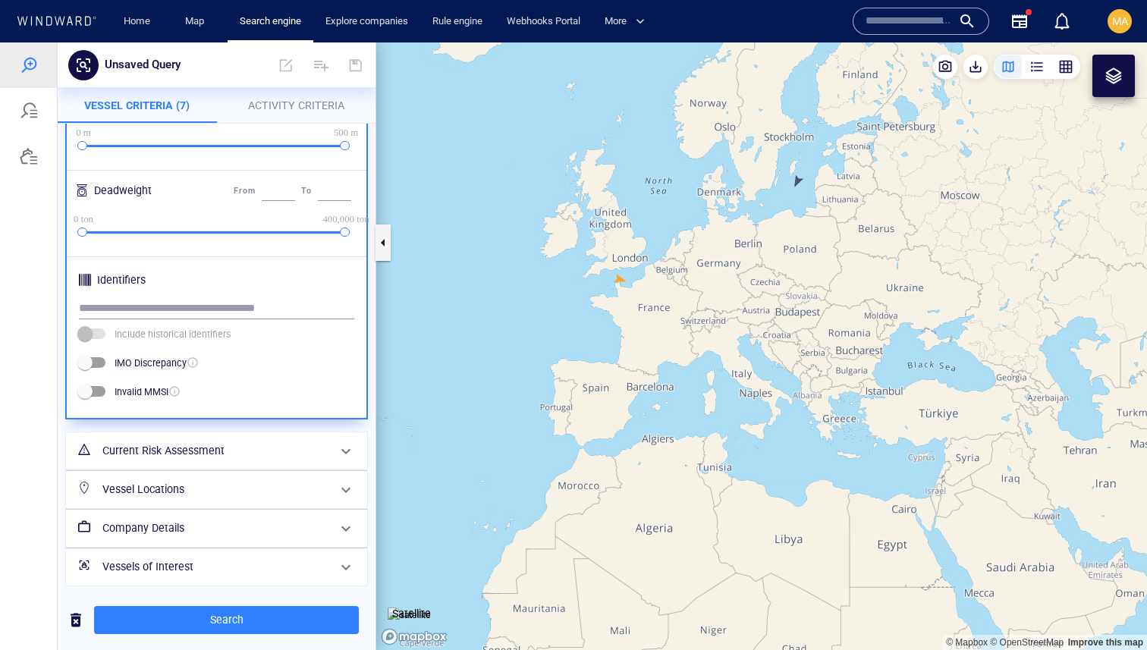
scroll to position [441, 0]
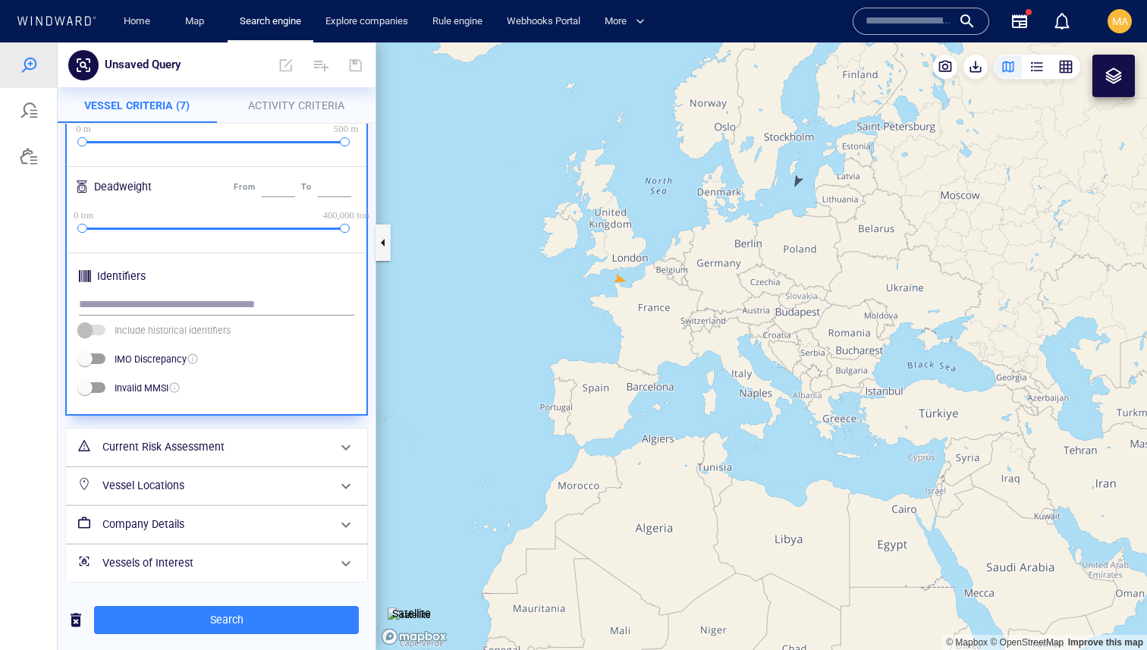
click at [187, 432] on h6 "Current Risk Assessment" at bounding box center [214, 447] width 225 height 19
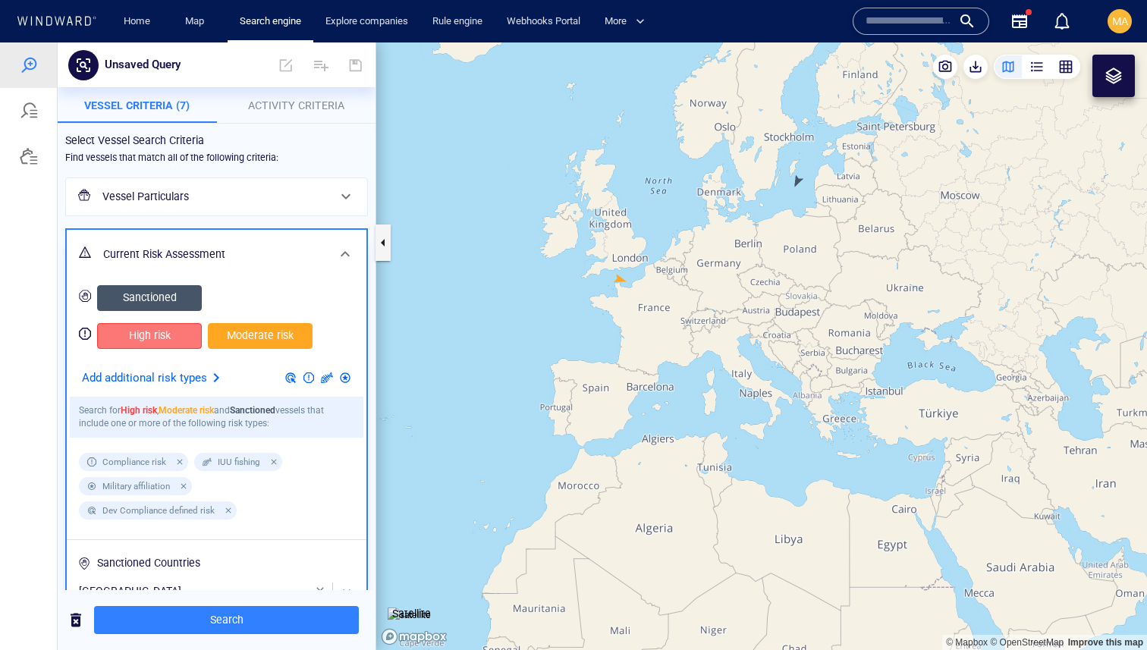
click at [156, 344] on span "High risk" at bounding box center [149, 335] width 73 height 19
click at [156, 327] on span "High risk" at bounding box center [149, 335] width 73 height 19
click at [171, 284] on div "Sanctioned" at bounding box center [149, 298] width 111 height 32
click at [170, 311] on div "Sanctioned" at bounding box center [149, 298] width 111 height 32
click at [170, 306] on span "Sanctioned" at bounding box center [149, 297] width 73 height 19
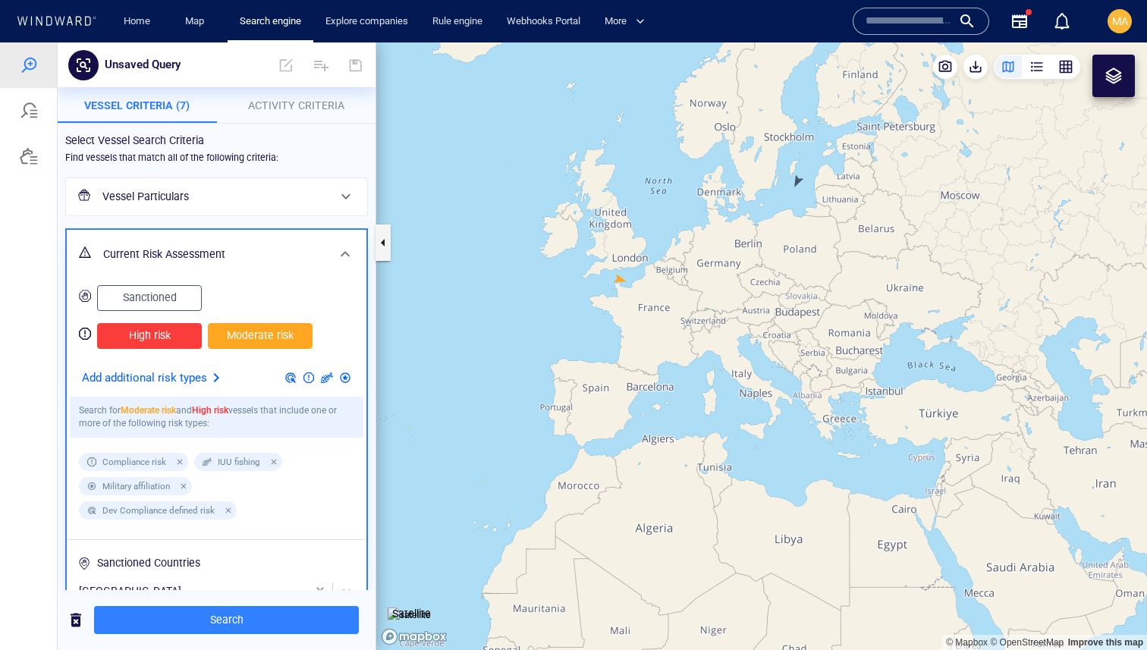
click at [167, 327] on span "High risk" at bounding box center [149, 335] width 73 height 19
click at [270, 340] on span "Moderate risk" at bounding box center [260, 335] width 73 height 19
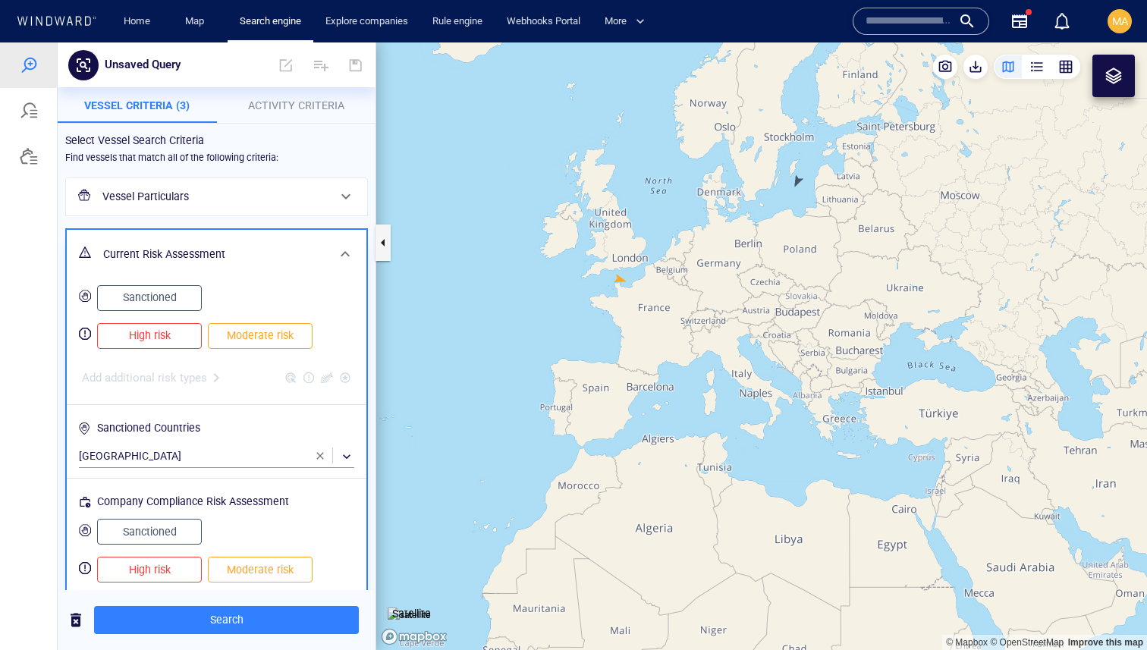
scroll to position [143, 0]
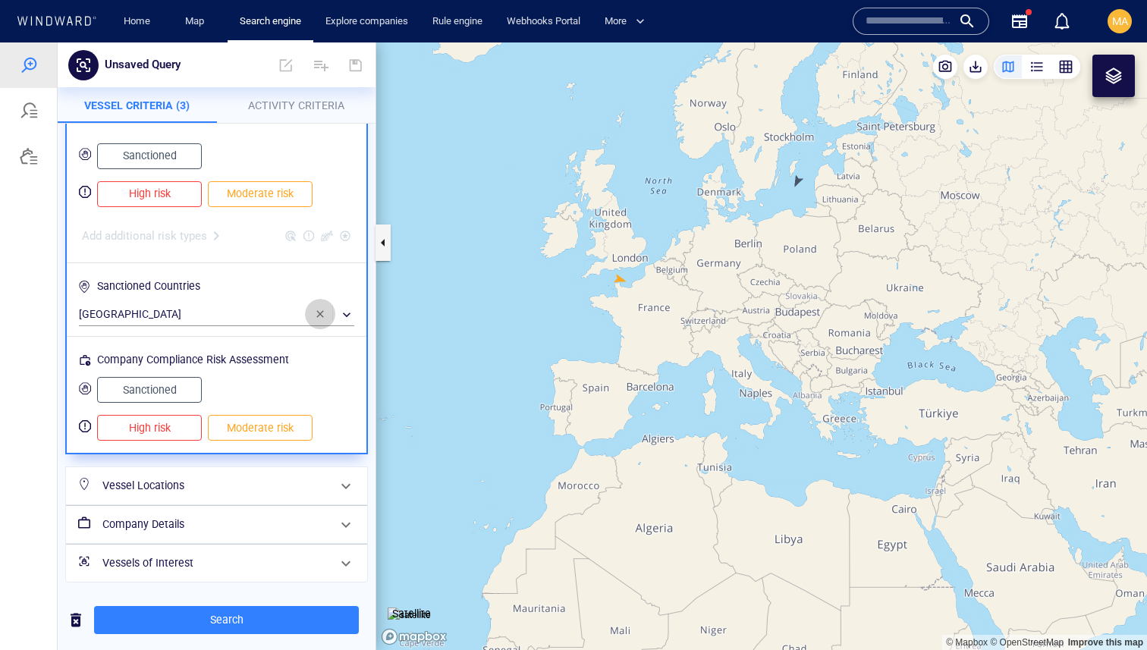
click at [319, 319] on span "button" at bounding box center [320, 314] width 12 height 12
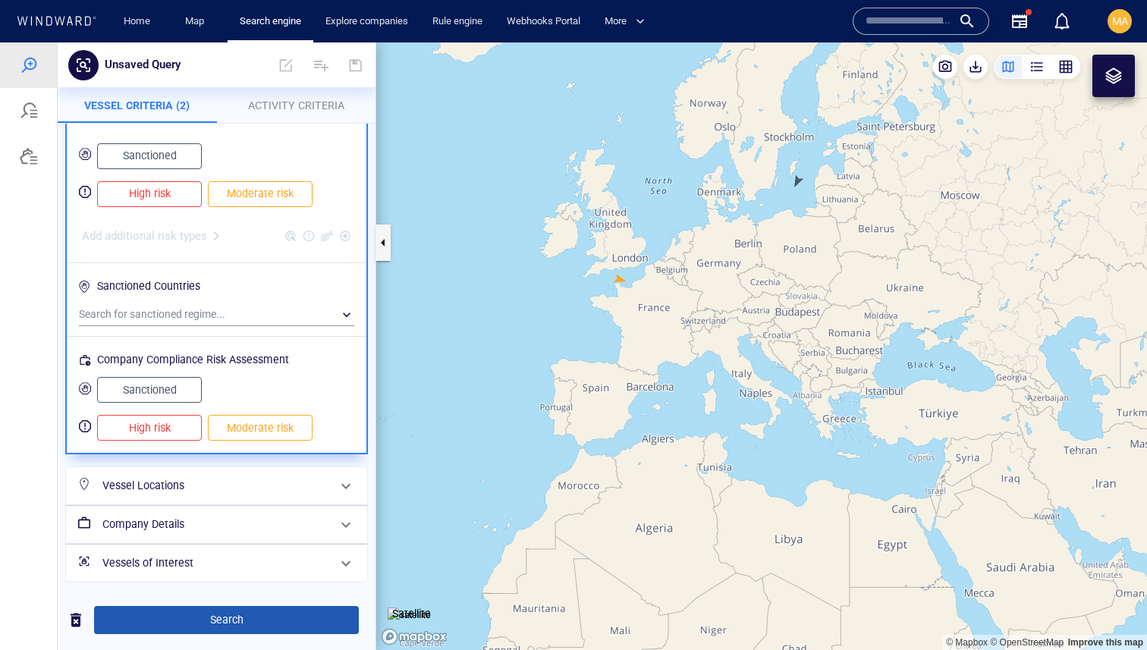
click at [234, 432] on span "Search" at bounding box center [226, 620] width 240 height 19
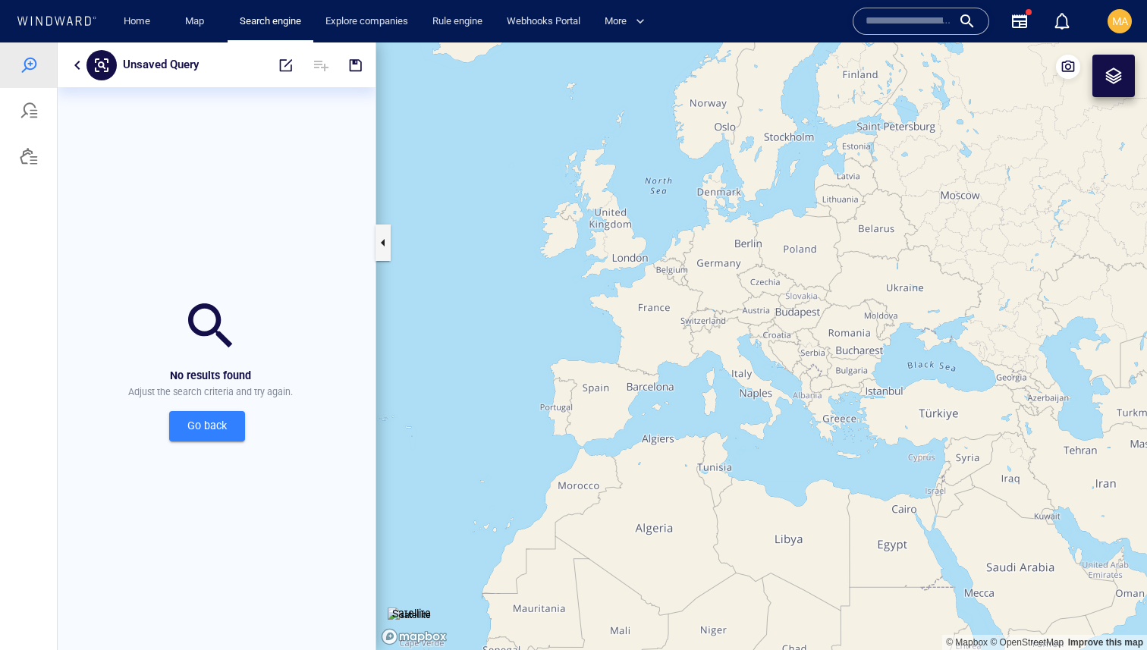
click at [83, 71] on button "button" at bounding box center [77, 65] width 18 height 18
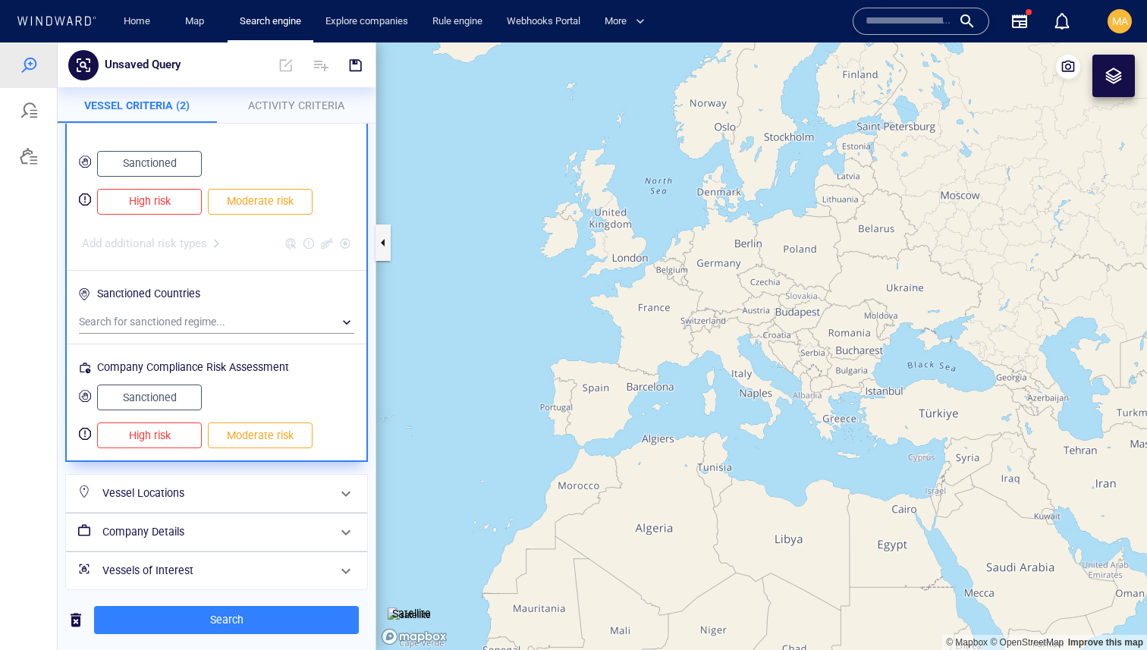
scroll to position [143, 0]
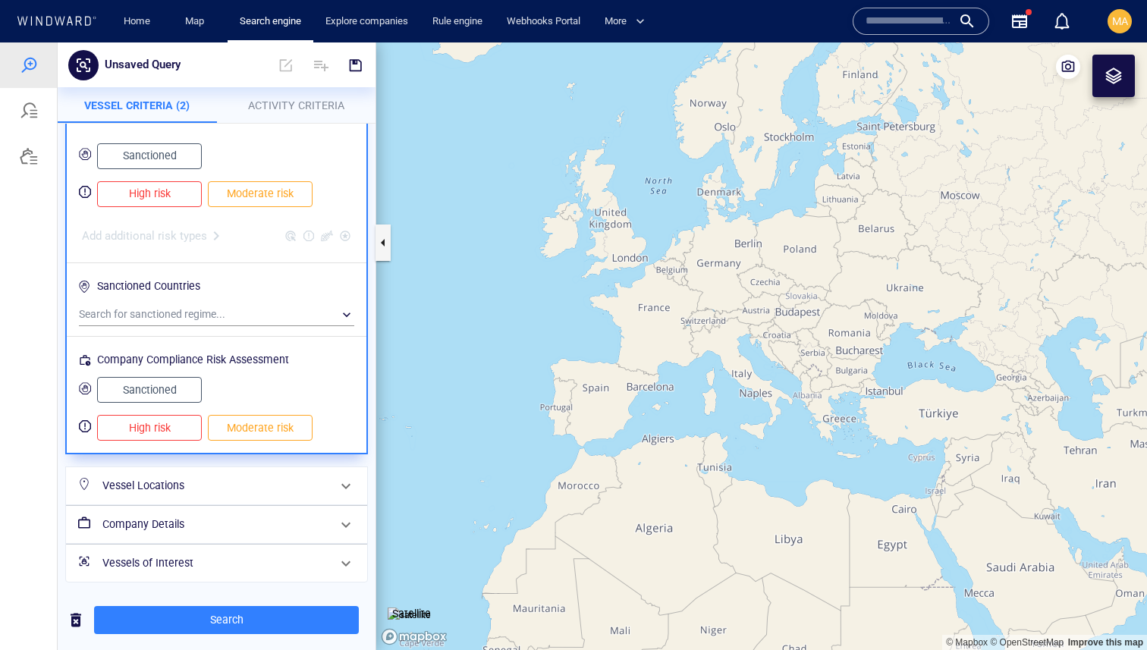
click at [255, 192] on span "Moderate risk" at bounding box center [260, 193] width 73 height 19
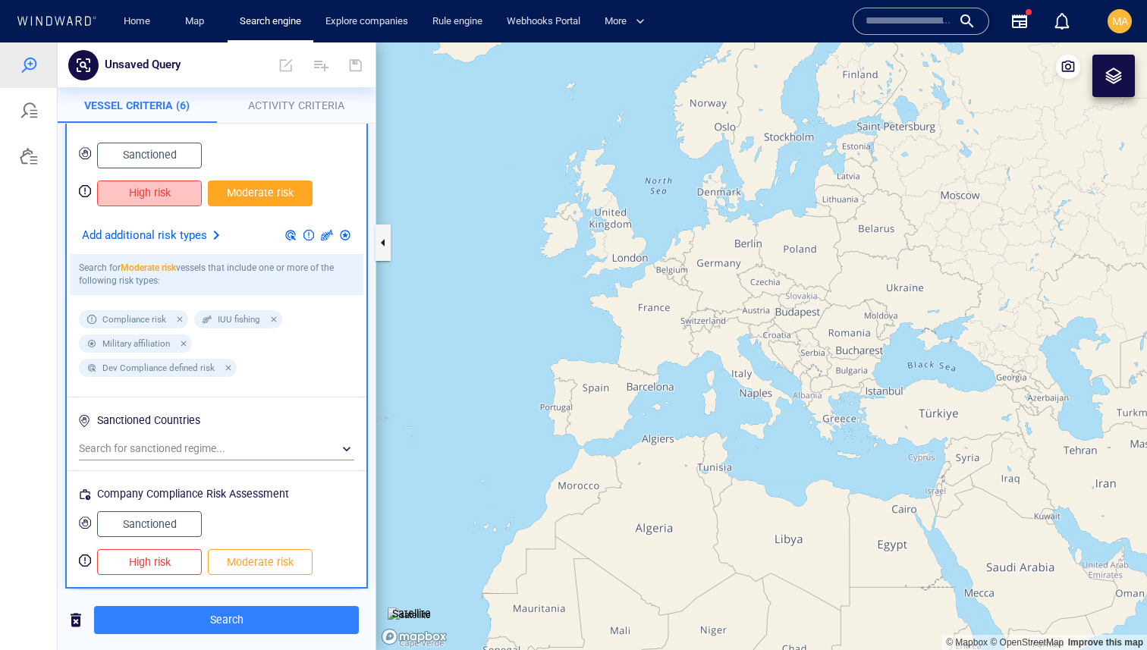
click at [173, 188] on span "High risk" at bounding box center [149, 193] width 73 height 19
click at [172, 143] on button "Sanctioned" at bounding box center [149, 156] width 105 height 26
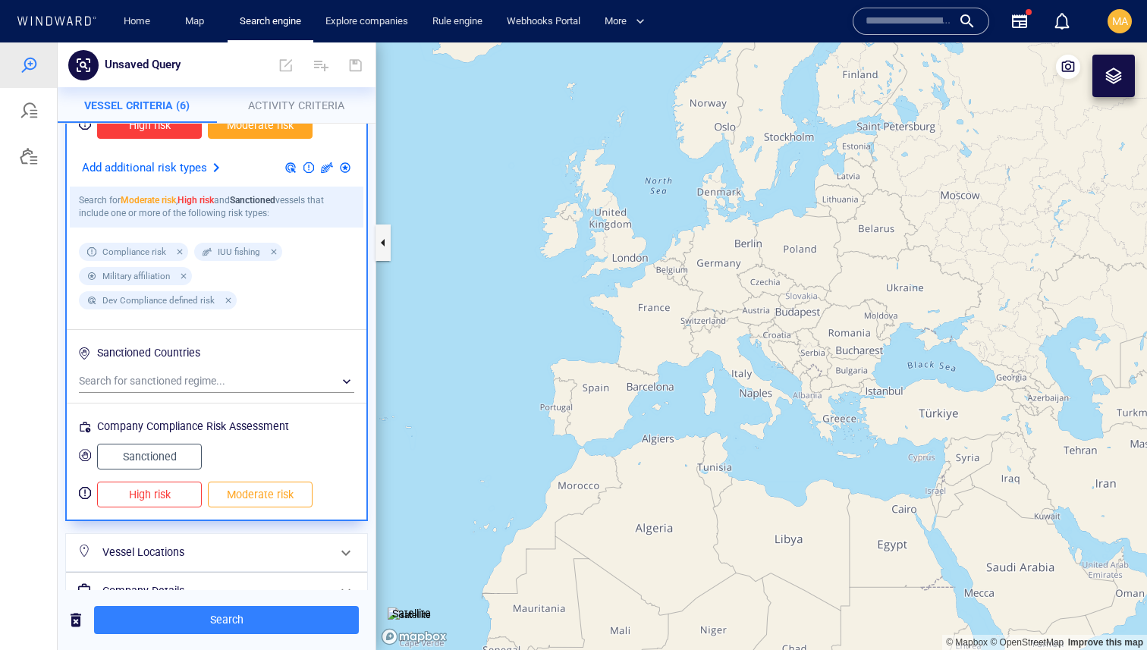
scroll to position [278, 0]
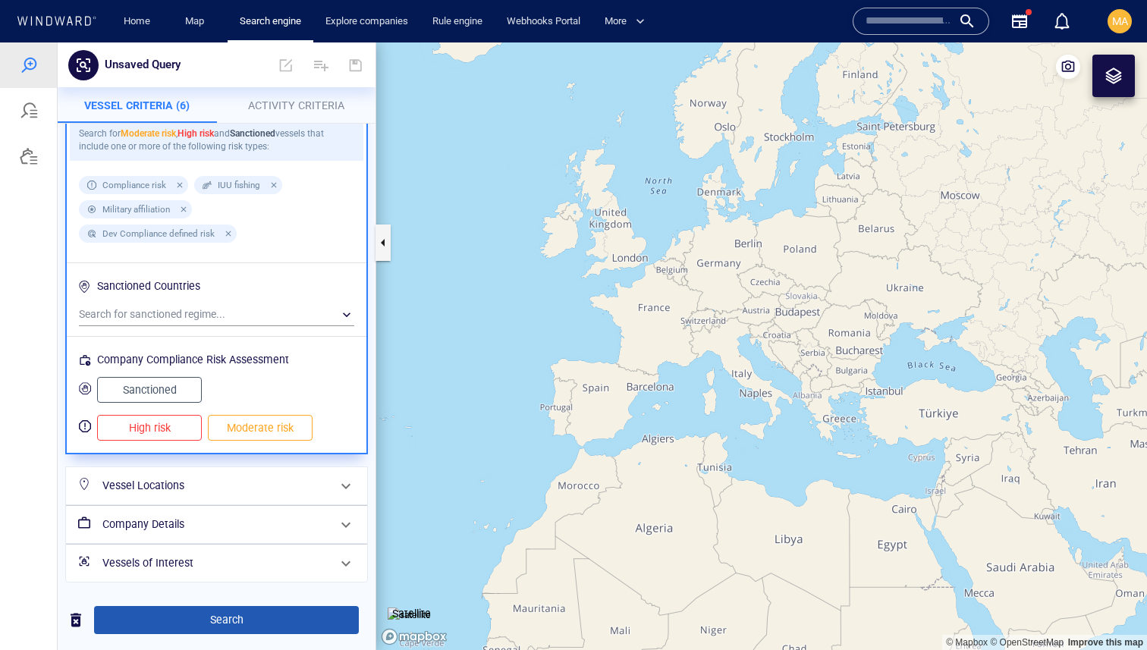
click at [252, 432] on span "Search" at bounding box center [226, 620] width 240 height 19
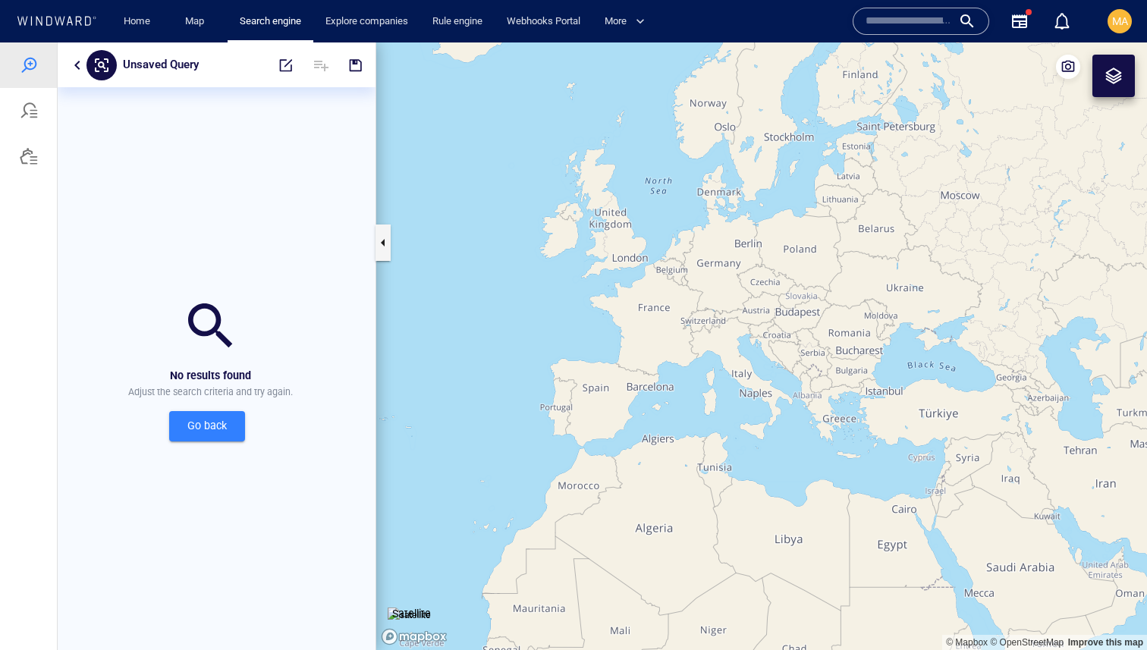
click at [208, 432] on span "Go back" at bounding box center [207, 425] width 52 height 19
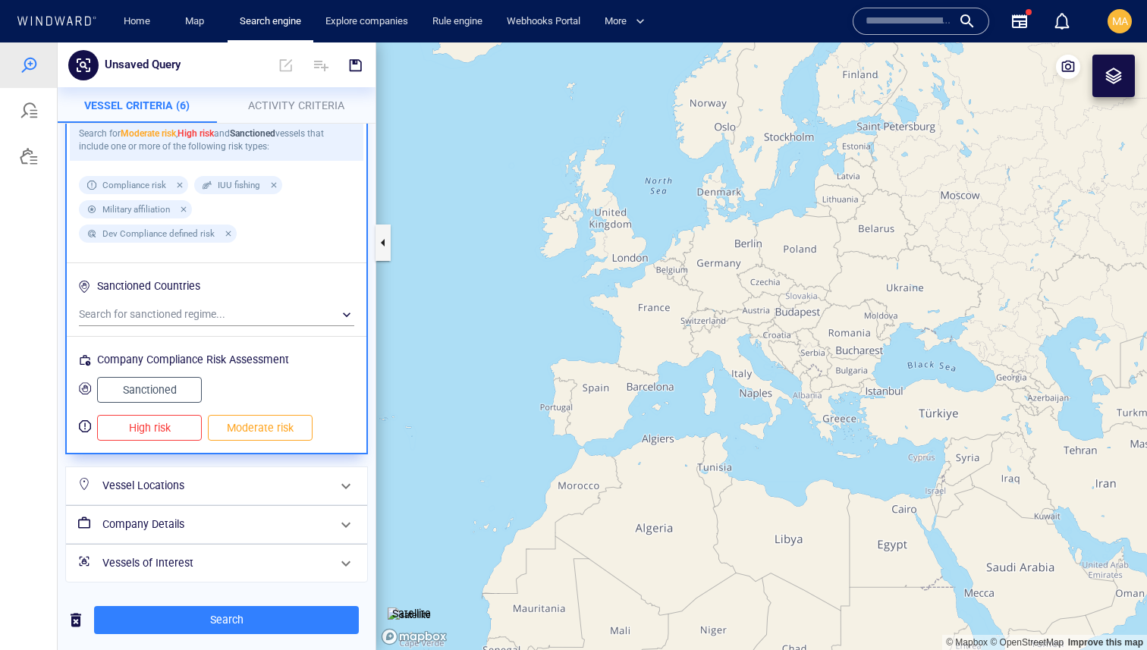
click at [225, 432] on h6 "Vessel Locations" at bounding box center [214, 485] width 225 height 19
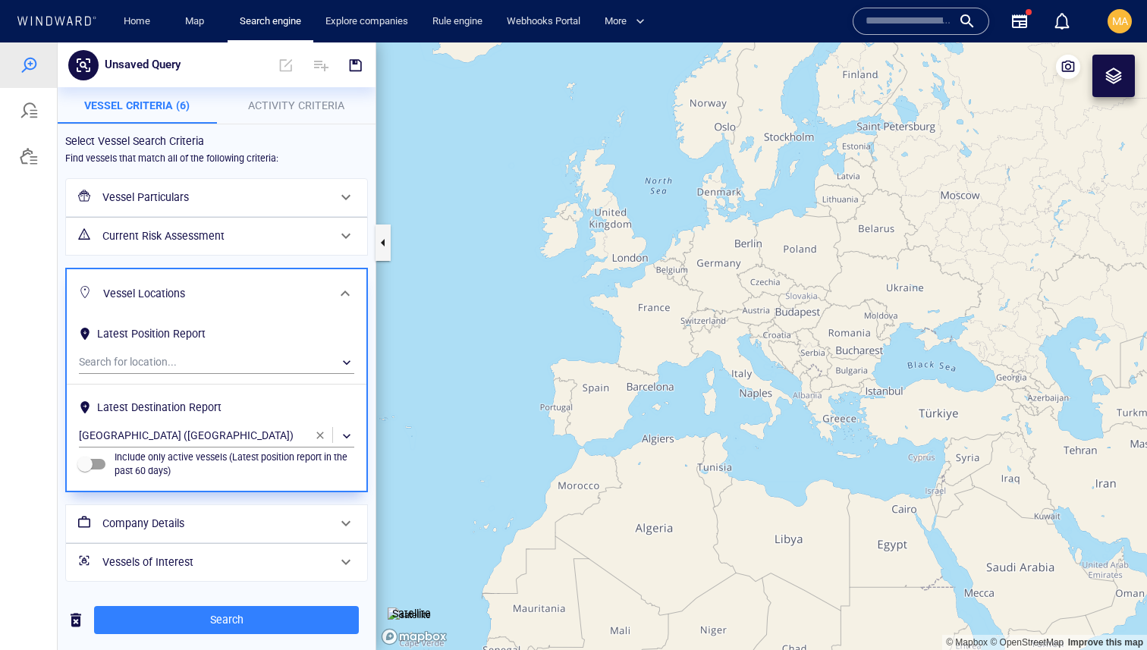
scroll to position [0, 0]
click at [316, 432] on span "button" at bounding box center [320, 435] width 12 height 12
click at [248, 429] on div "​" at bounding box center [216, 436] width 275 height 23
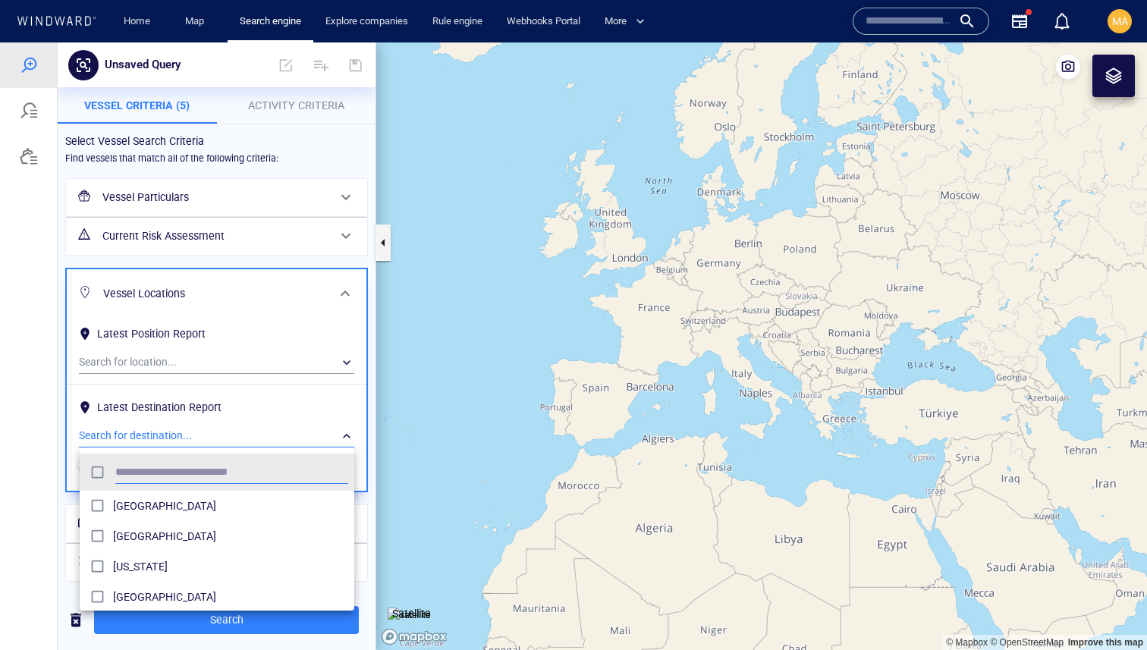
scroll to position [151, 275]
type input "***"
click at [189, 432] on div at bounding box center [573, 346] width 1147 height 608
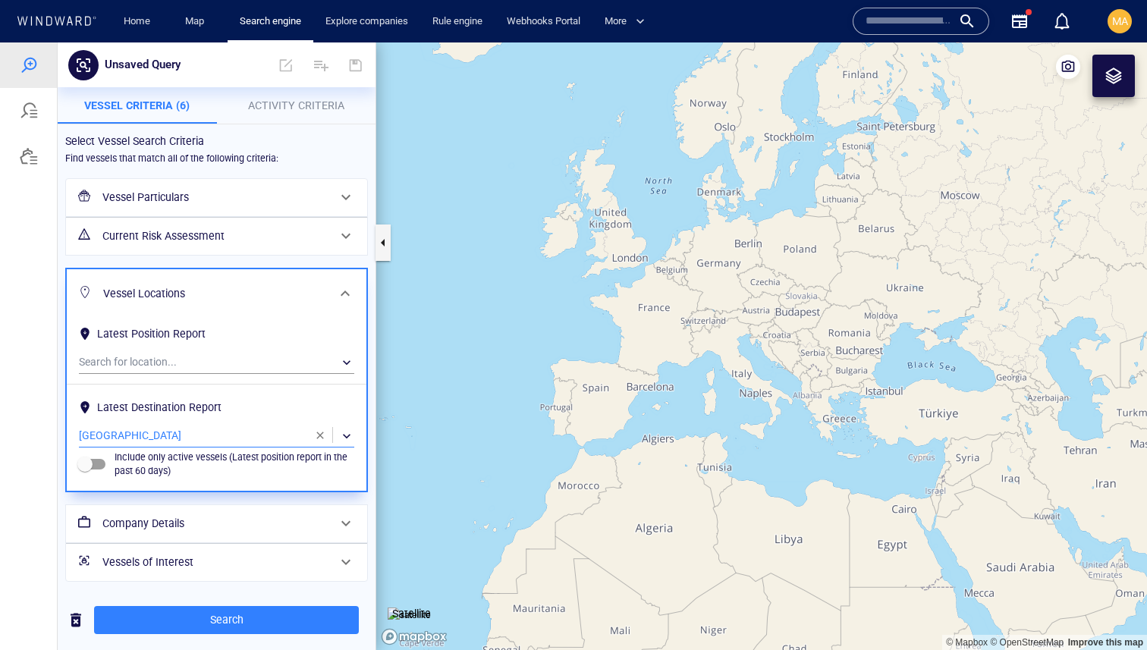
click at [189, 432] on span "Search" at bounding box center [226, 620] width 240 height 19
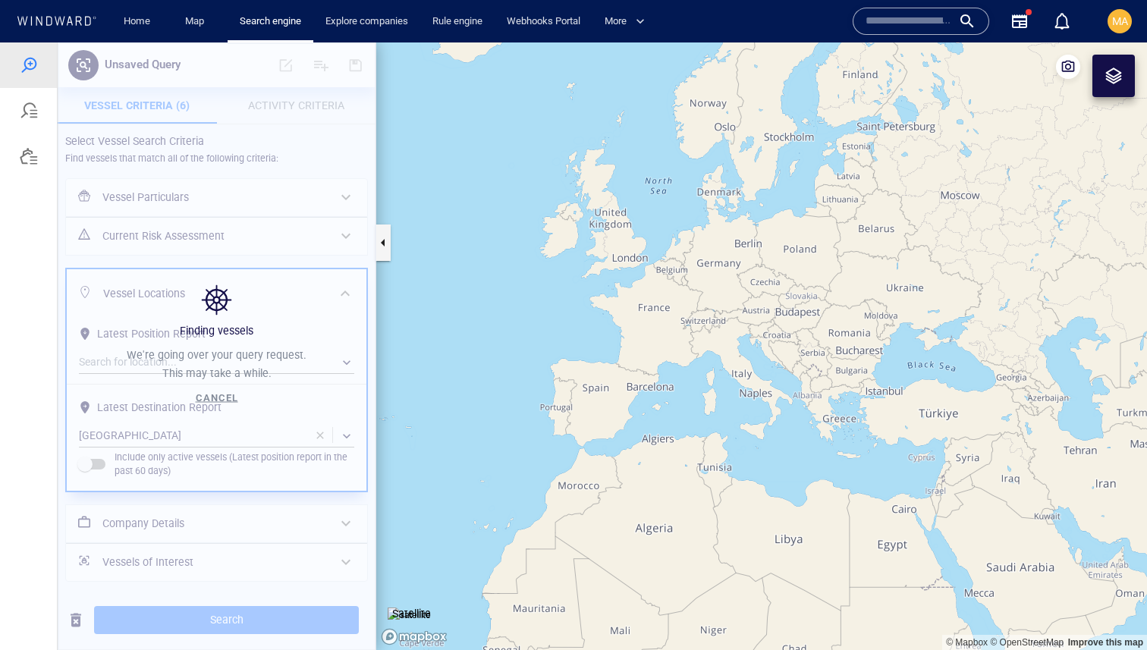
click at [313, 283] on div "Finding vessels We're going over your query request. This may take a while. Can…" at bounding box center [216, 346] width 322 height 130
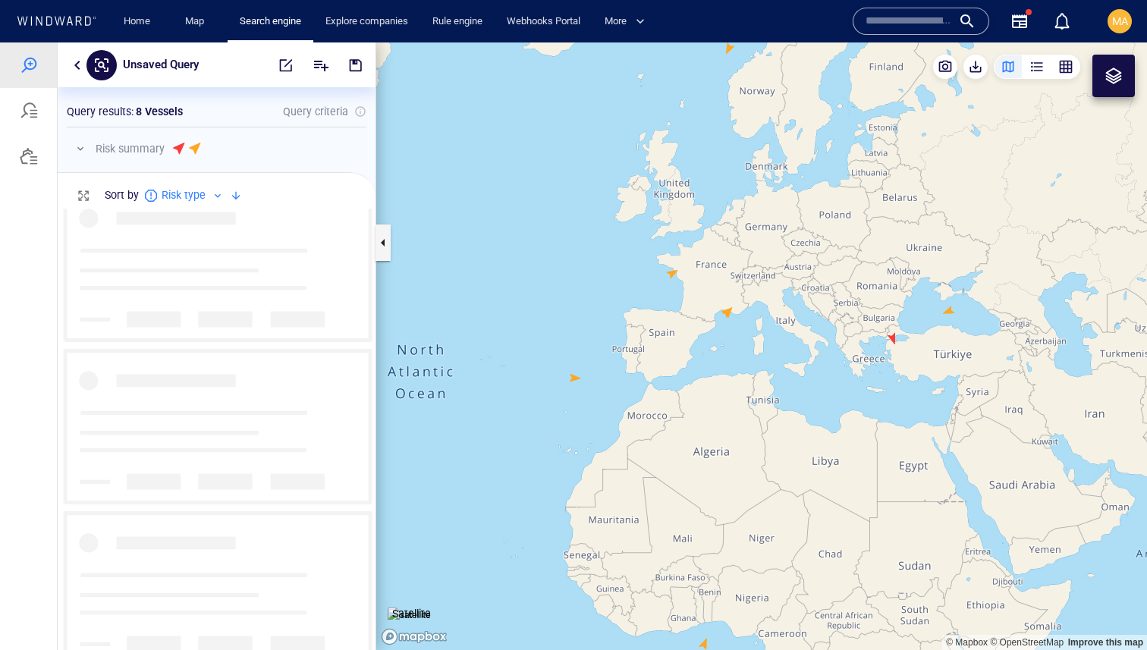
scroll to position [857, 0]
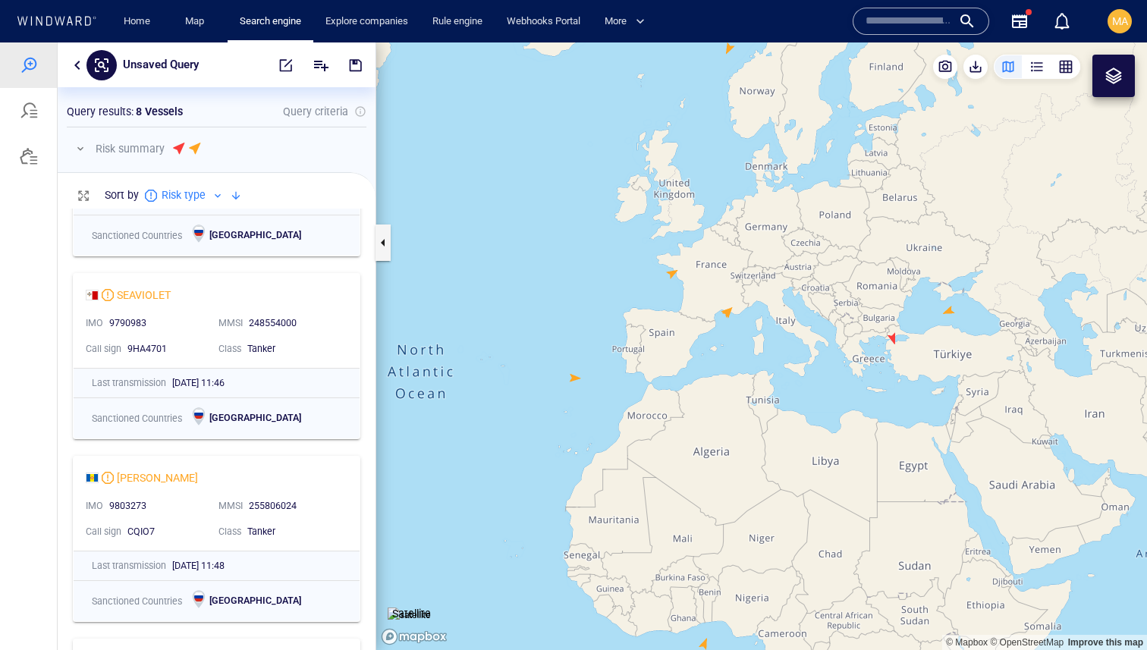
click at [573, 376] on canvas "Map" at bounding box center [761, 346] width 771 height 608
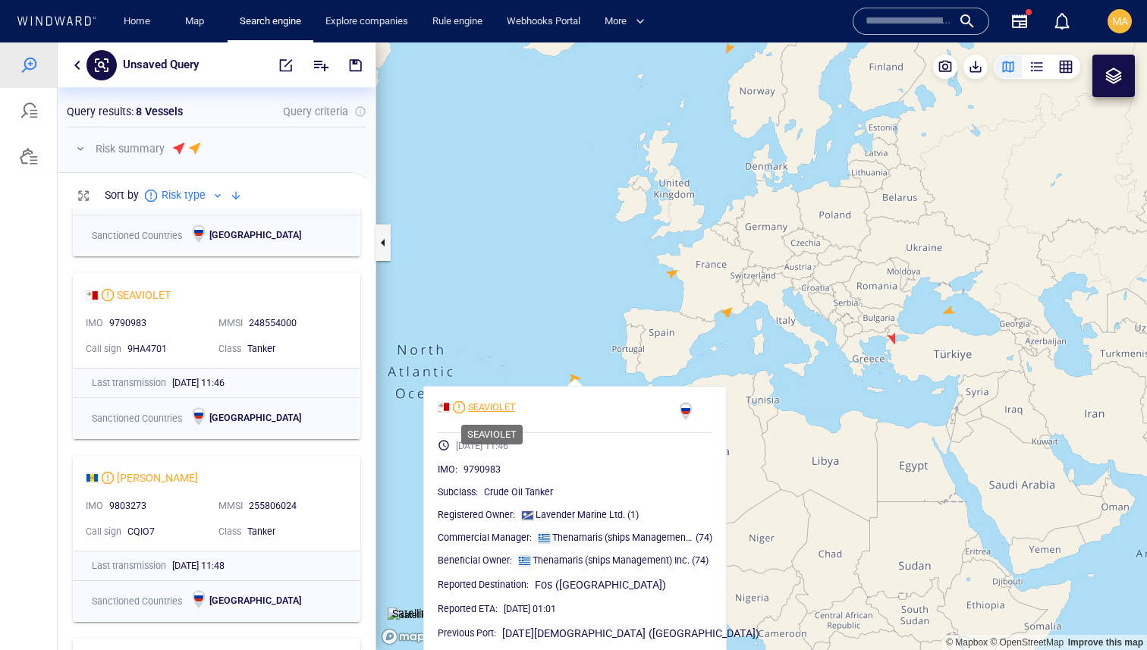
click at [500, 413] on div "SEAVIOLET" at bounding box center [491, 408] width 47 height 14
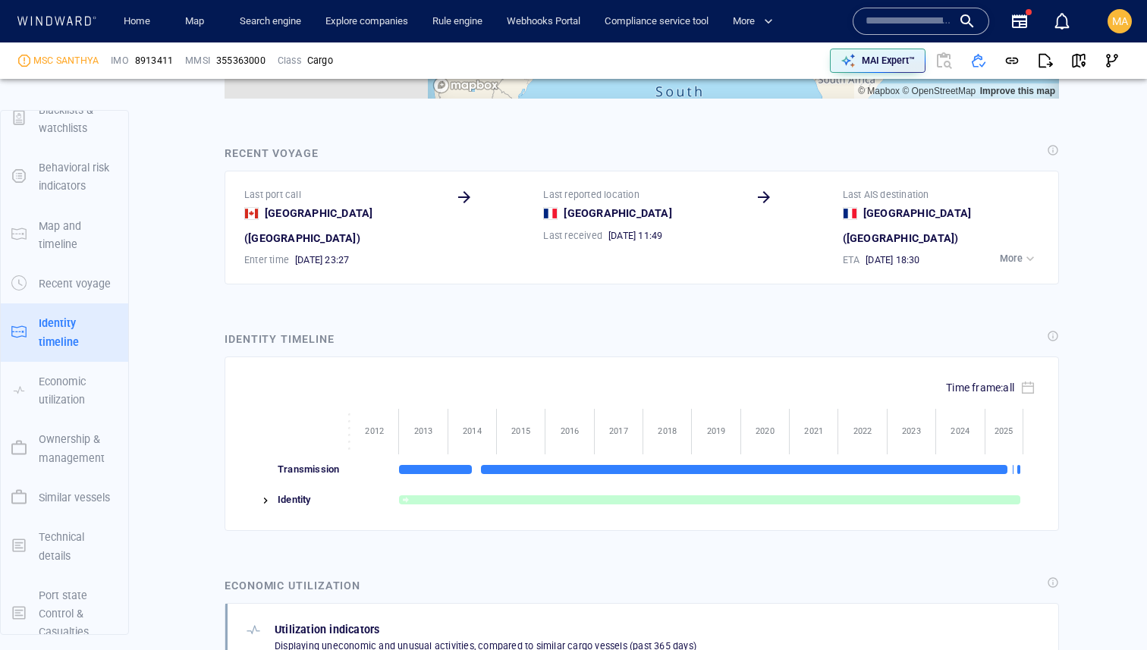
scroll to position [6083, 0]
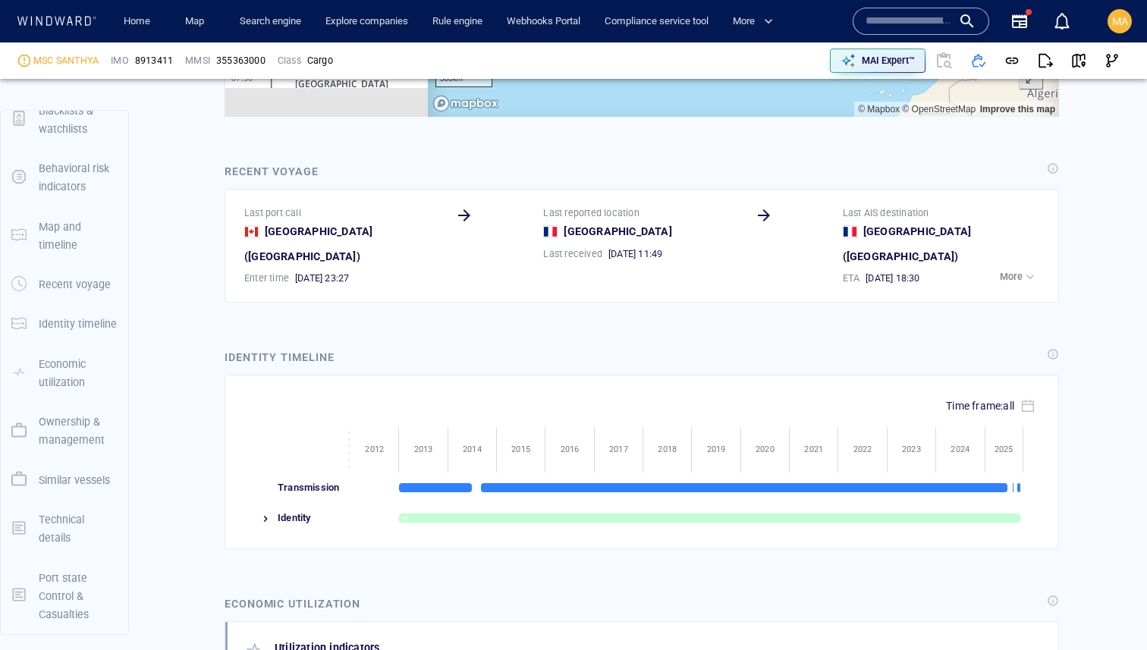
scroll to position [2159, 0]
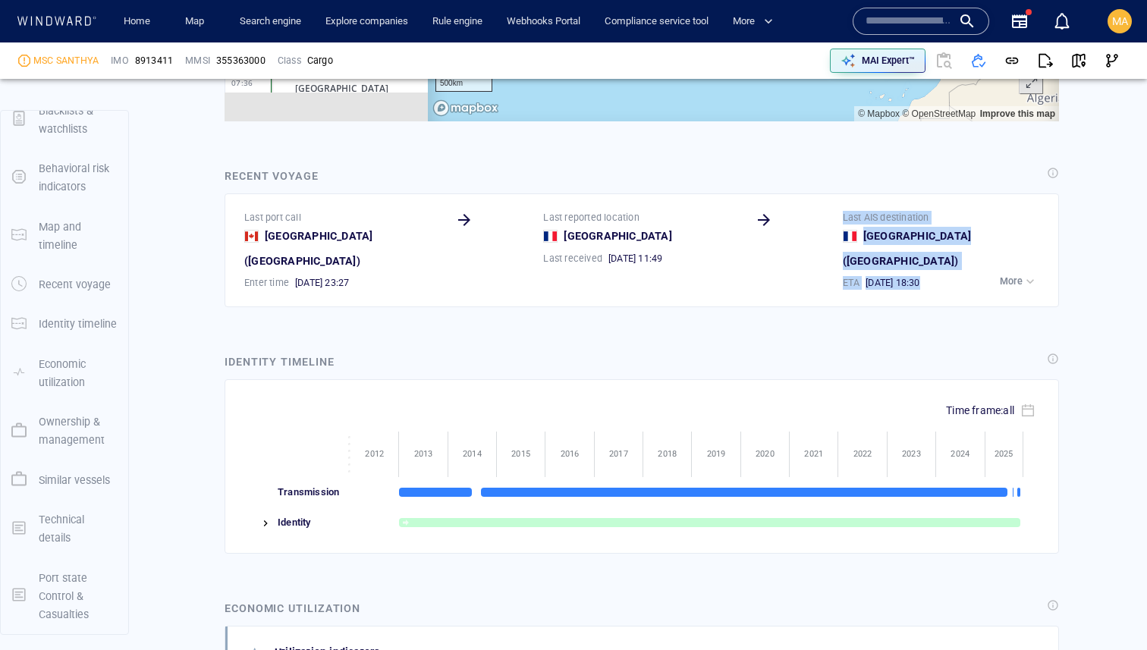
drag, startPoint x: 966, startPoint y: 283, endPoint x: 844, endPoint y: 218, distance: 138.1
click at [844, 218] on div "Last port call Halifax ( Canada ) Enter time 06/10/2025 23:27 Last reported loc…" at bounding box center [642, 249] width 841 height 119
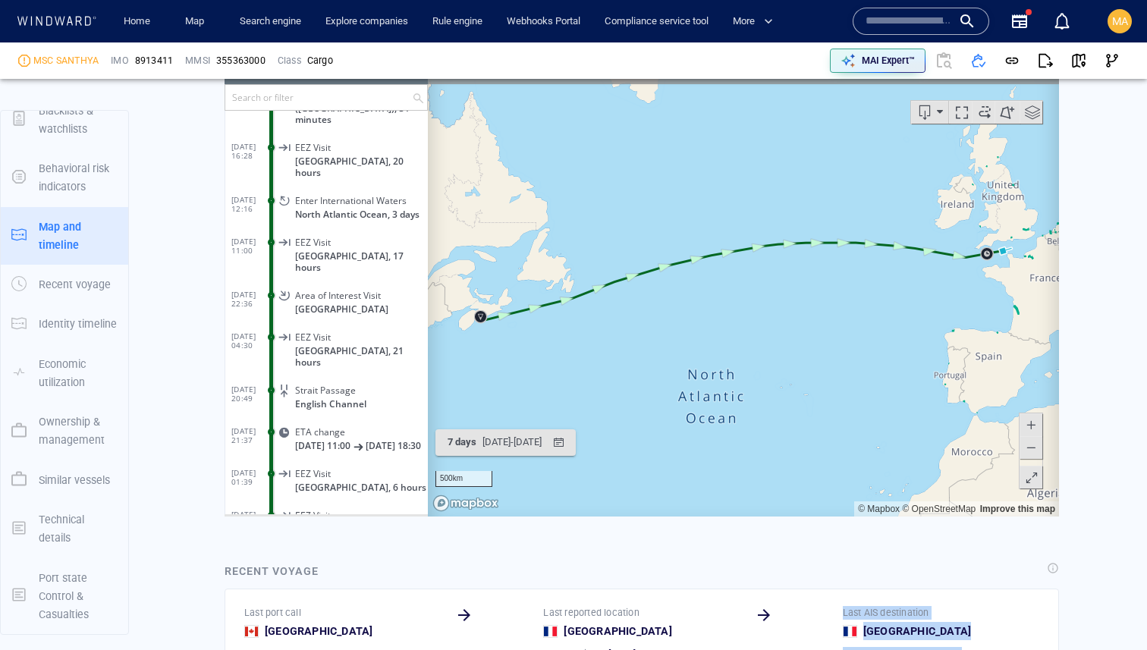
scroll to position [1914, 0]
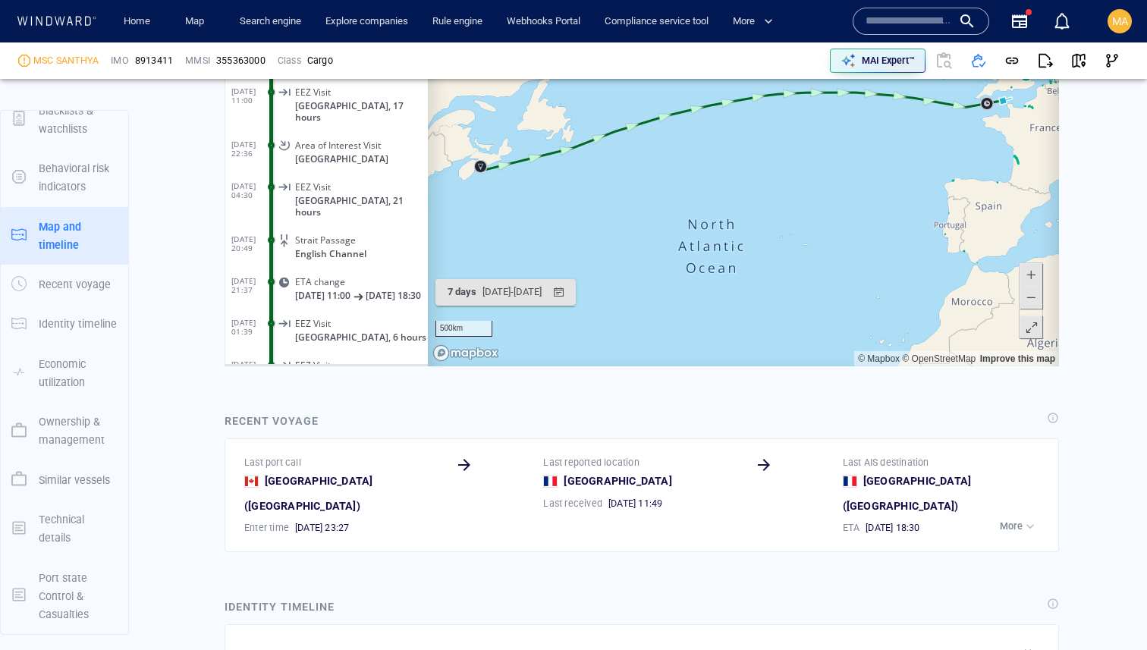
click at [948, 518] on div "14/10/2025 18:30" at bounding box center [954, 528] width 182 height 20
drag, startPoint x: 948, startPoint y: 511, endPoint x: 841, endPoint y: 467, distance: 114.7
click at [841, 467] on div "Last AIS destination Le Havre ( France ) ETA 14/10/2025 18:30" at bounding box center [942, 495] width 205 height 84
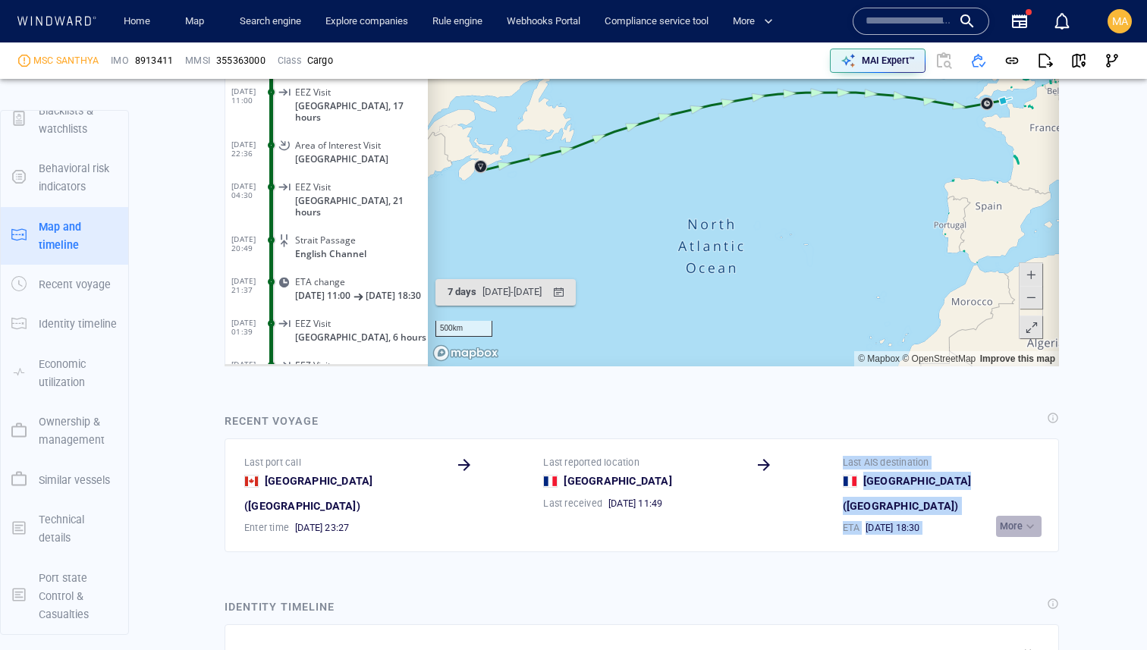
click at [1030, 519] on div "button" at bounding box center [1030, 526] width 15 height 15
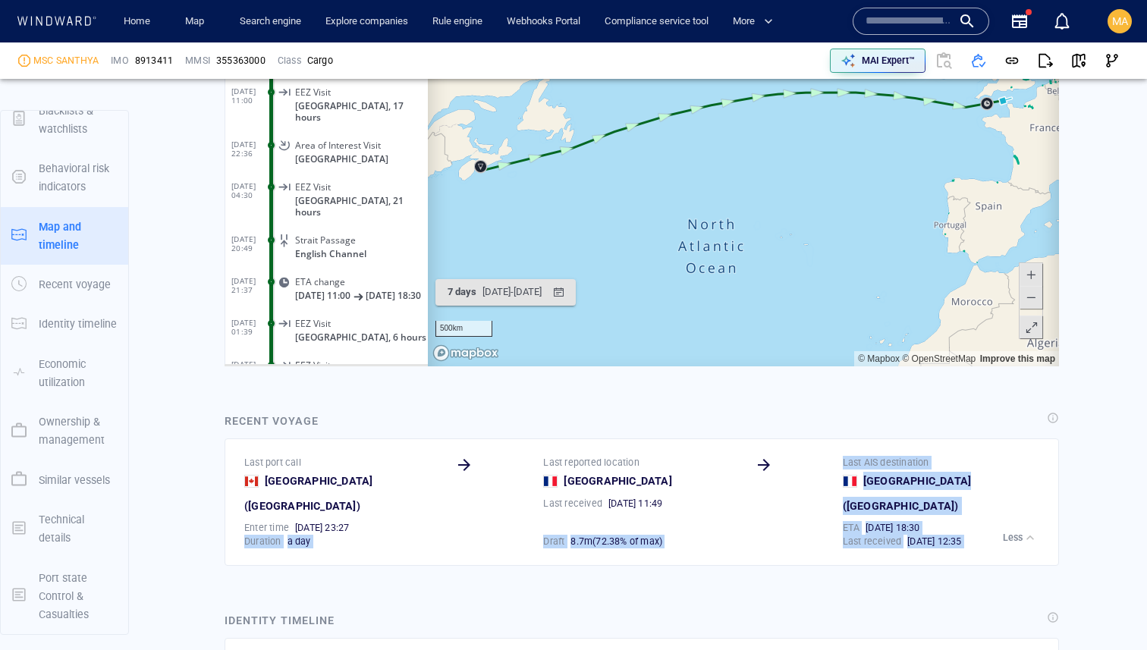
click at [1030, 527] on button "Less" at bounding box center [1020, 537] width 42 height 21
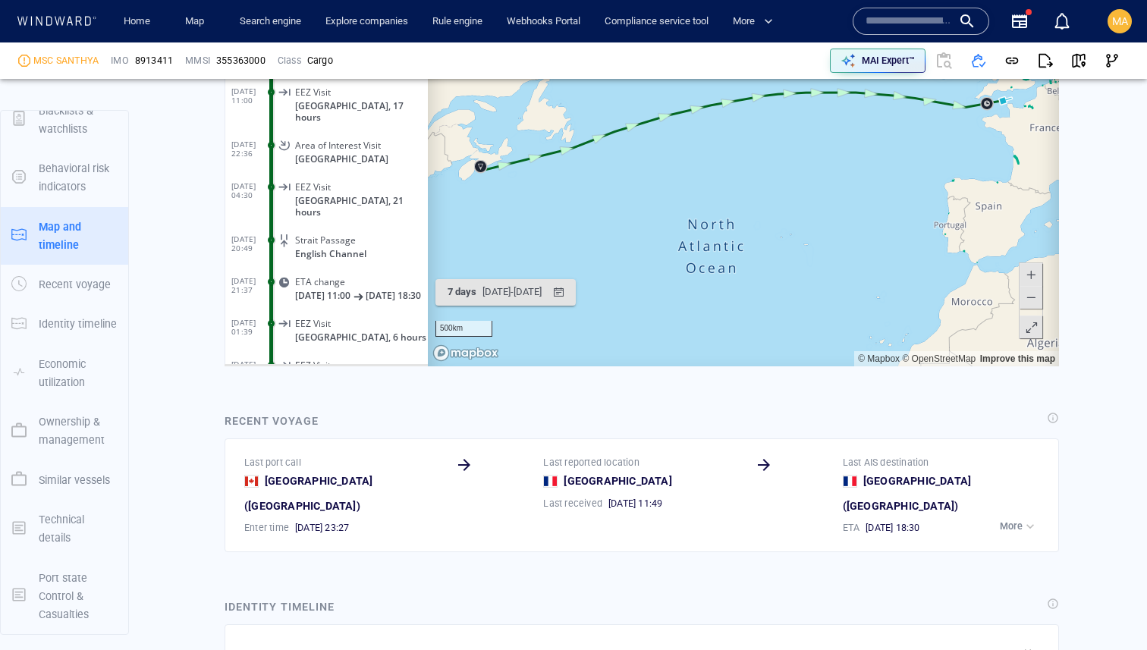
click at [979, 521] on div "14/10/2025 18:30" at bounding box center [954, 528] width 176 height 14
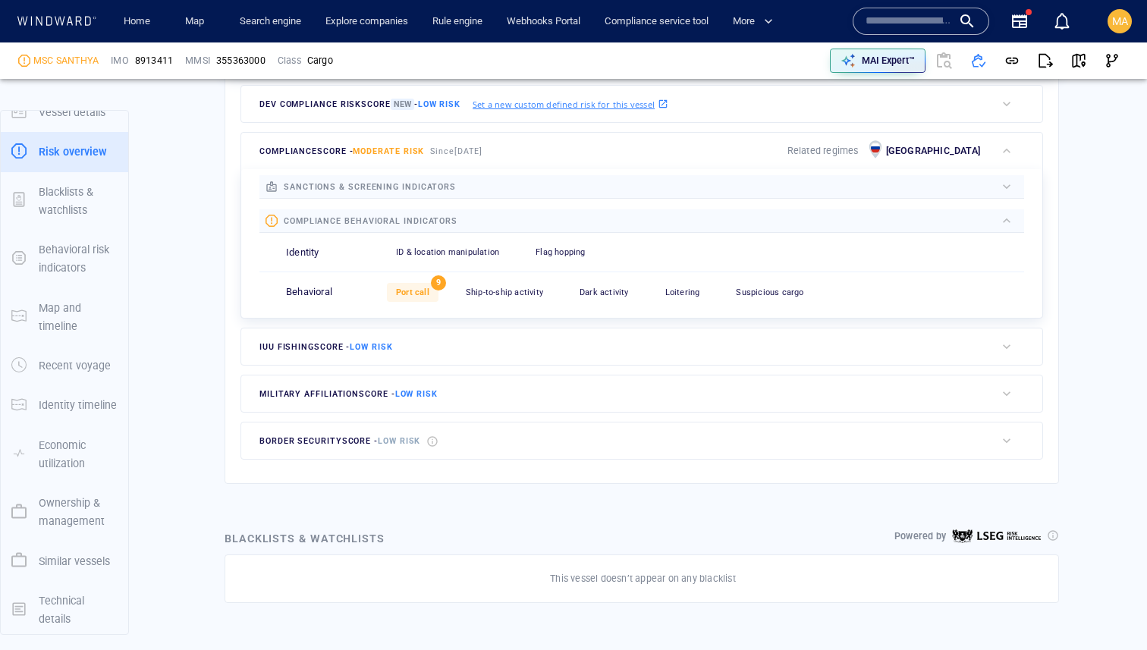
scroll to position [0, 0]
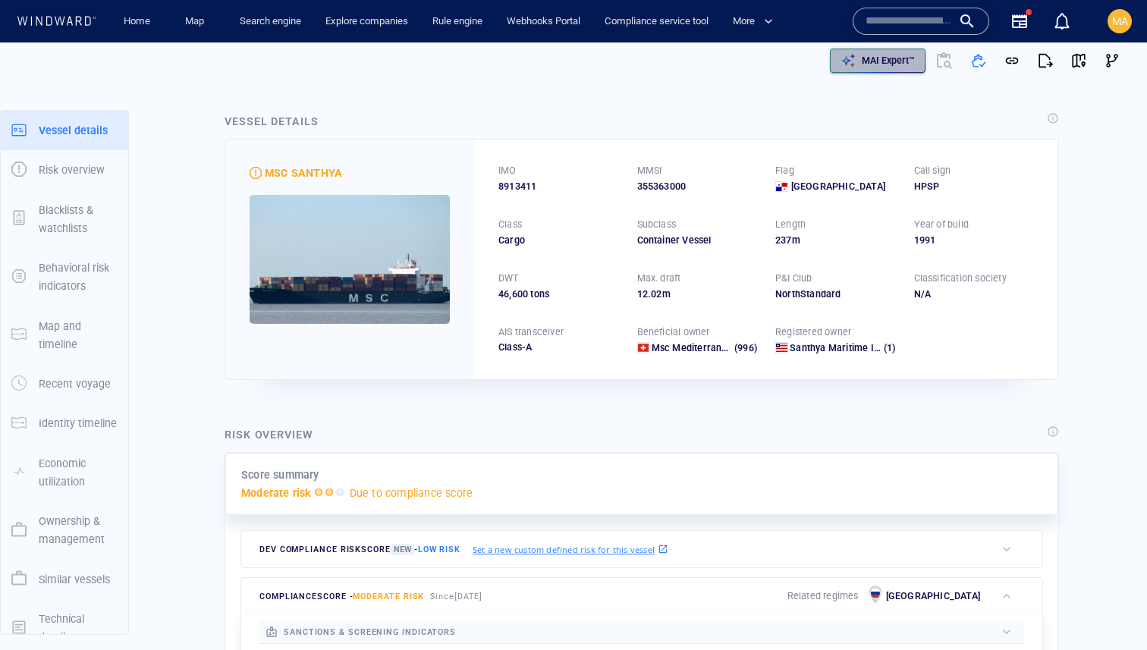
click at [901, 64] on p "MAI Expert™" at bounding box center [888, 61] width 53 height 14
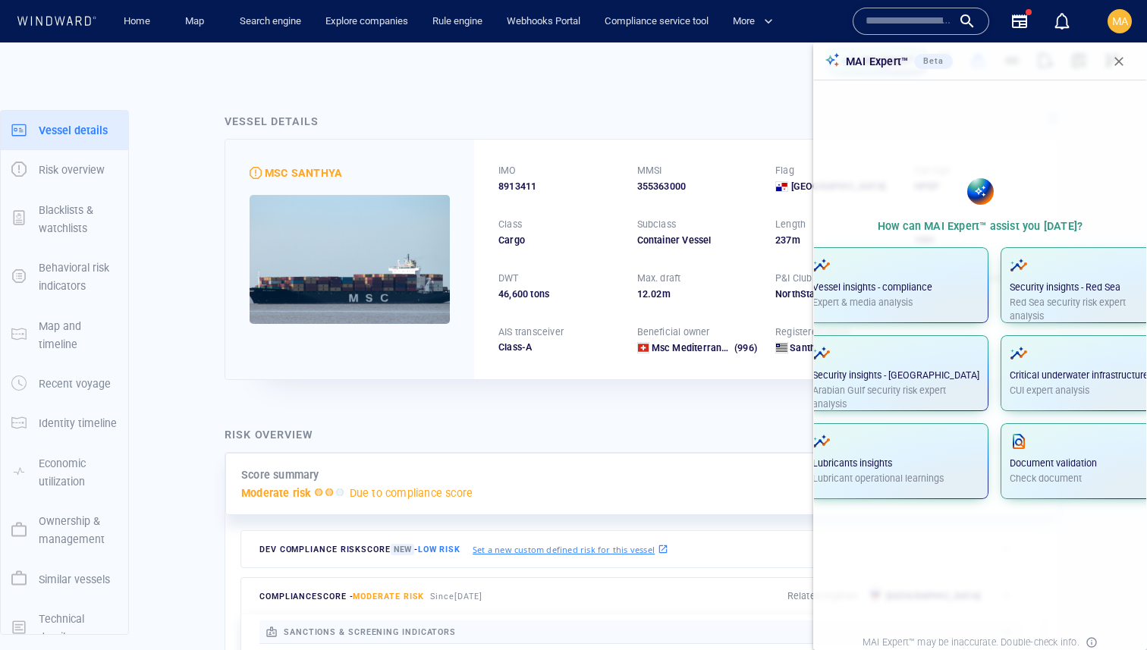
click at [869, 29] on input "text" at bounding box center [909, 21] width 86 height 23
paste input "*******"
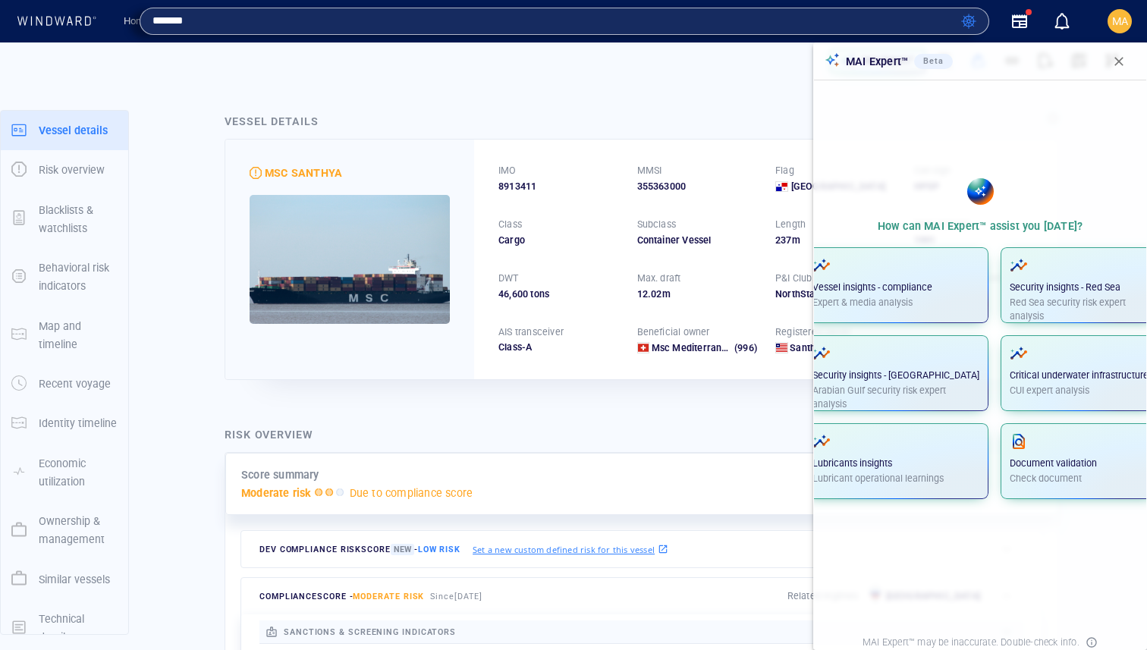
type input "*******"
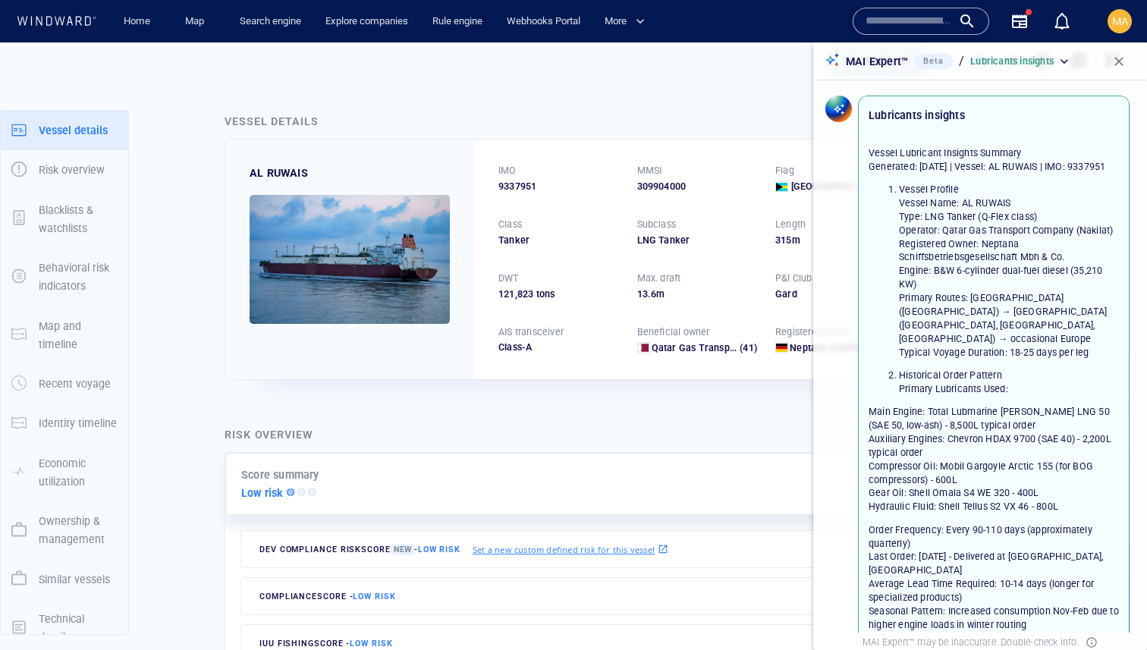
click at [875, 26] on input "text" at bounding box center [909, 21] width 86 height 23
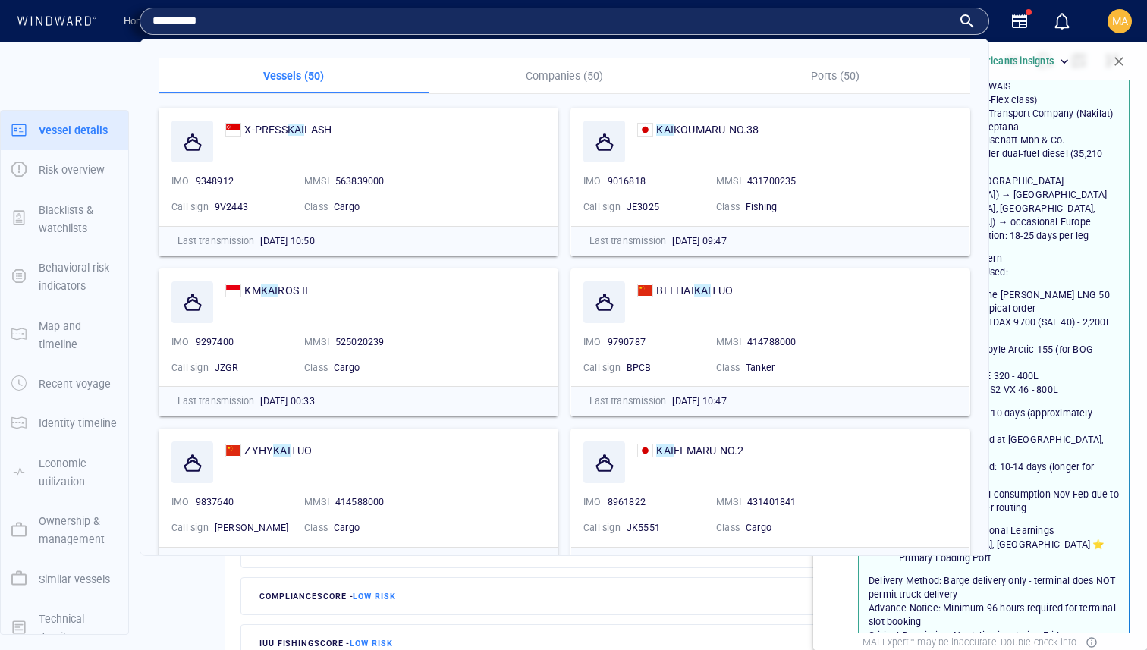
type input "**********"
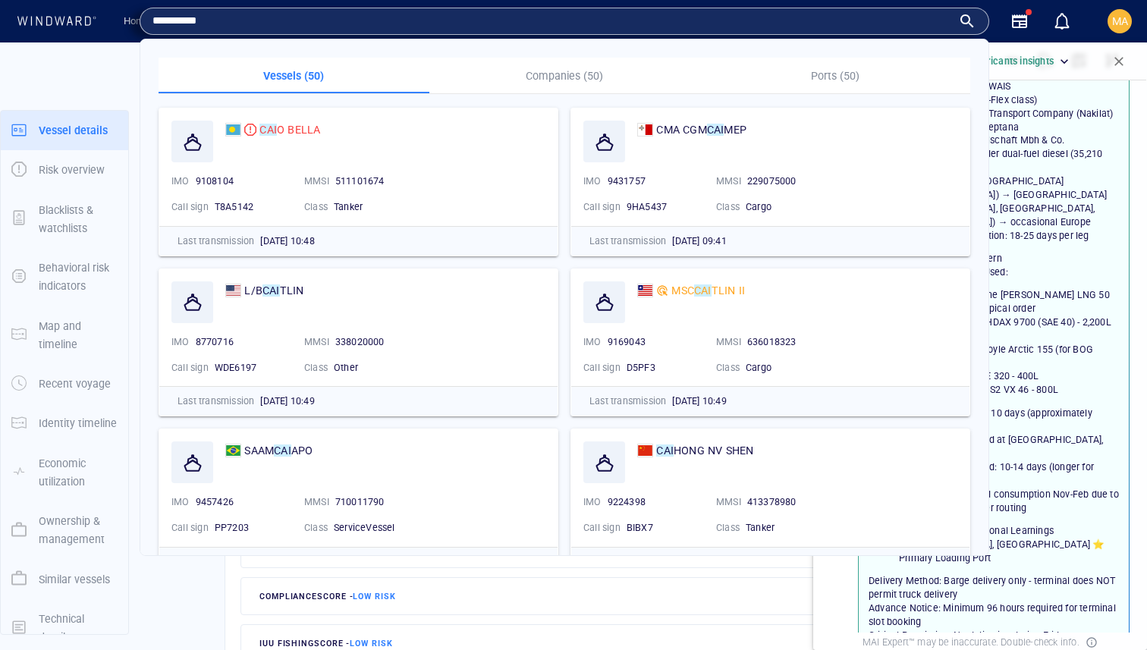
click at [904, 17] on input "**********" at bounding box center [552, 21] width 800 height 23
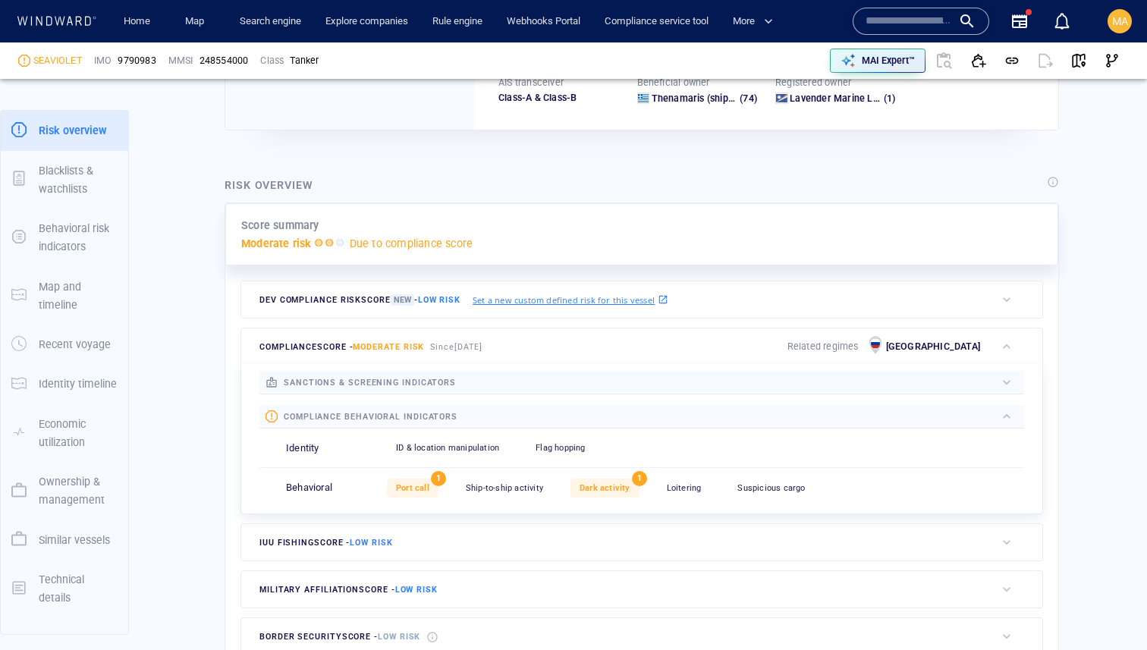
scroll to position [357, 0]
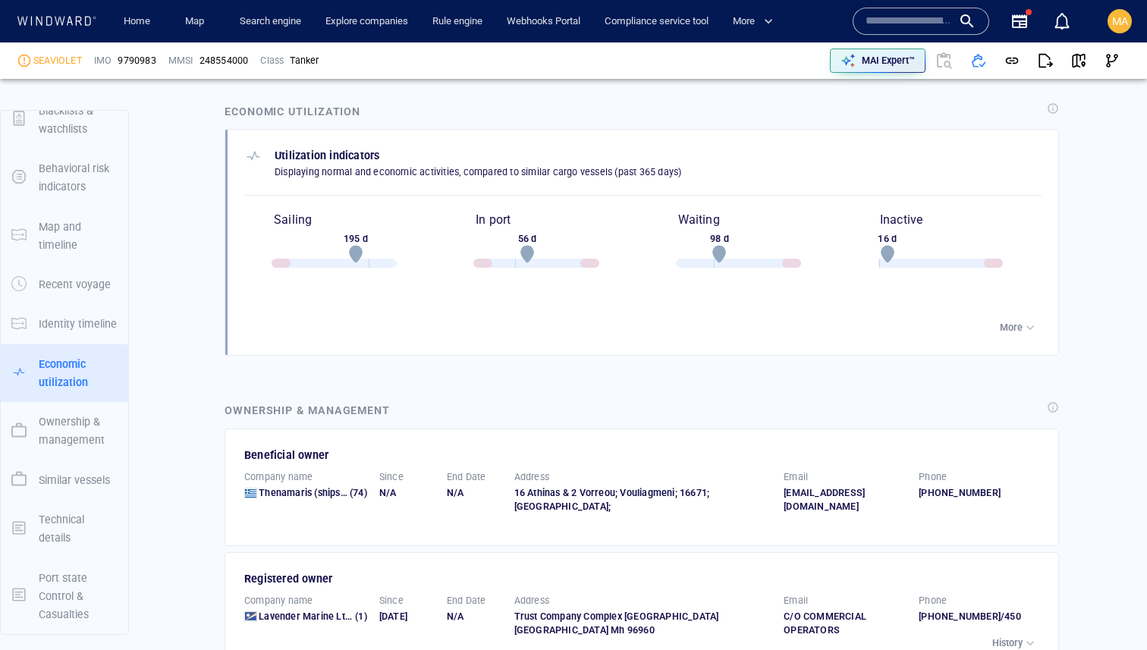
scroll to position [2286, 0]
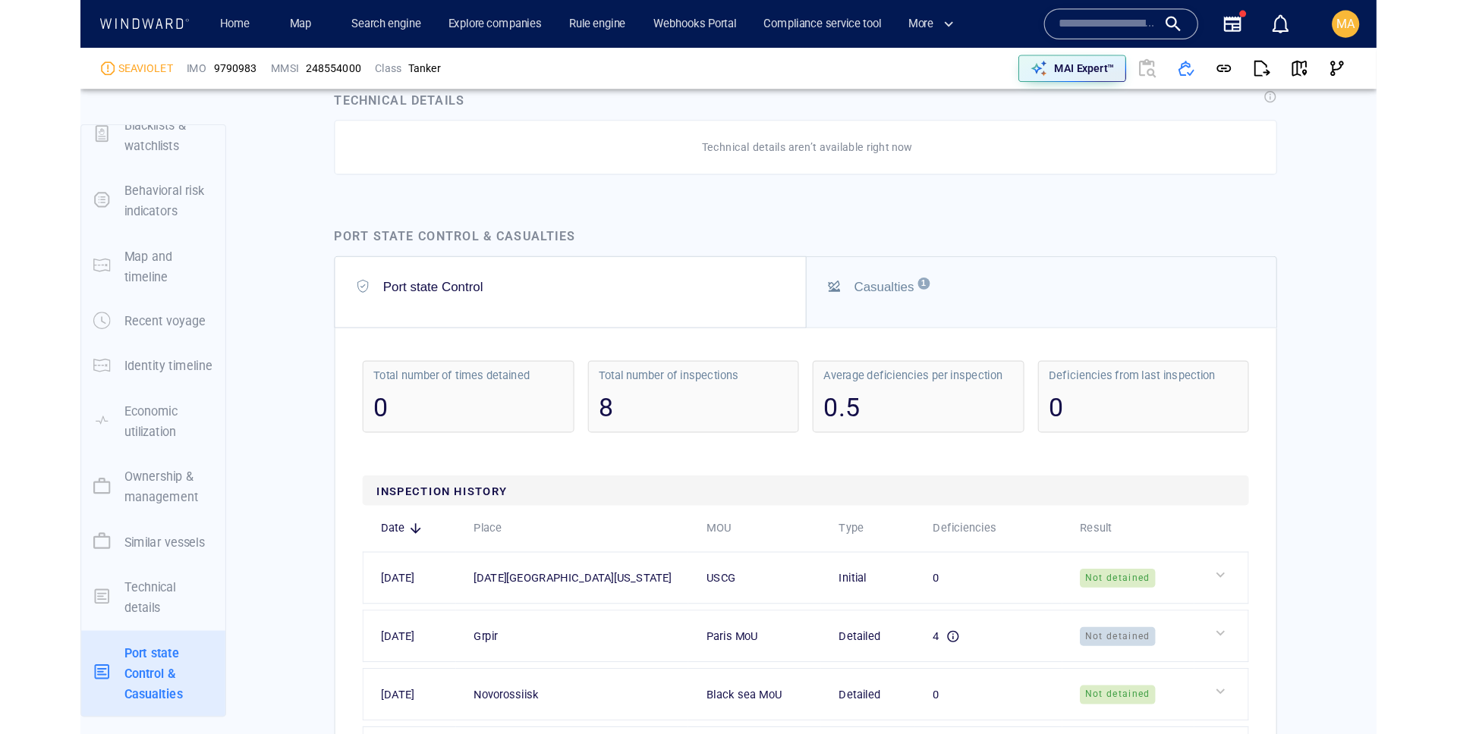
scroll to position [3895, 0]
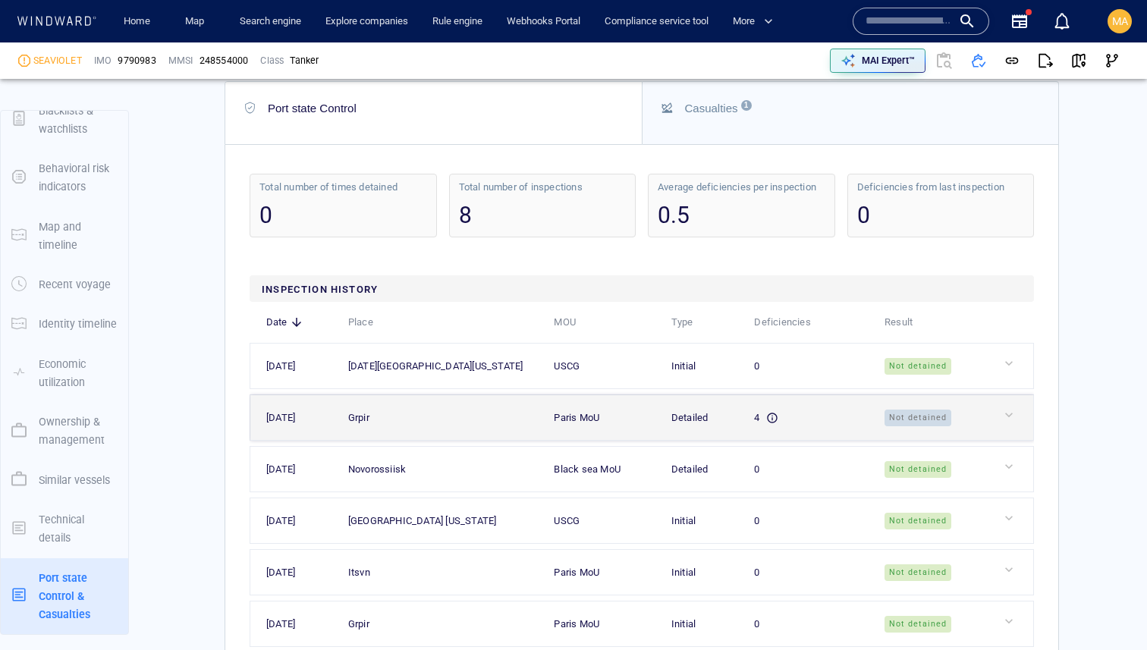
click at [987, 395] on td at bounding box center [1009, 418] width 48 height 46
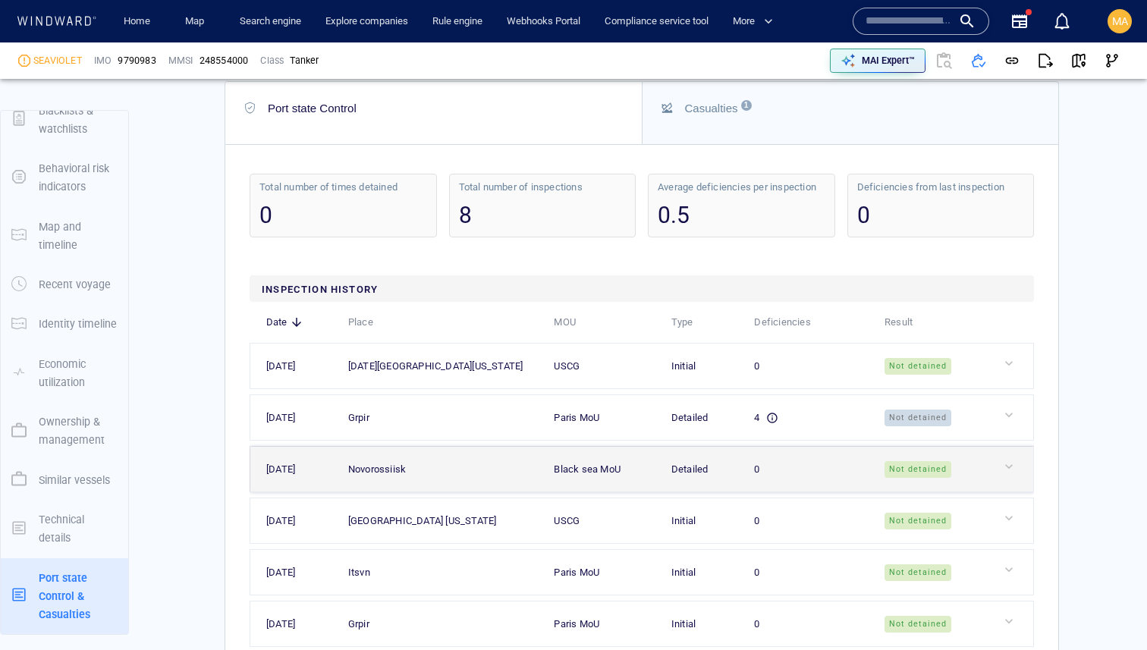
click at [976, 460] on div "Not detained" at bounding box center [933, 468] width 97 height 17
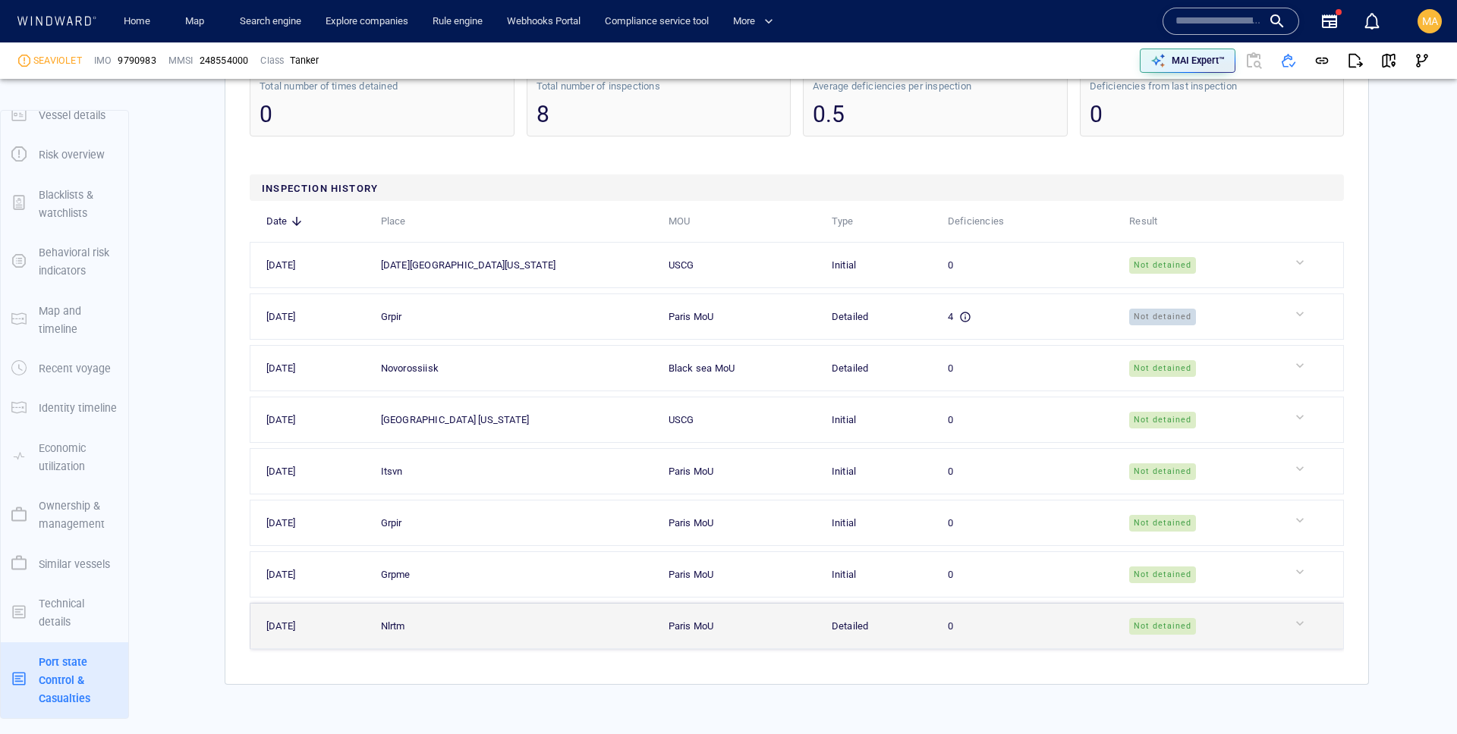
scroll to position [15, 0]
